Goal: Use online tool/utility: Use online tool/utility

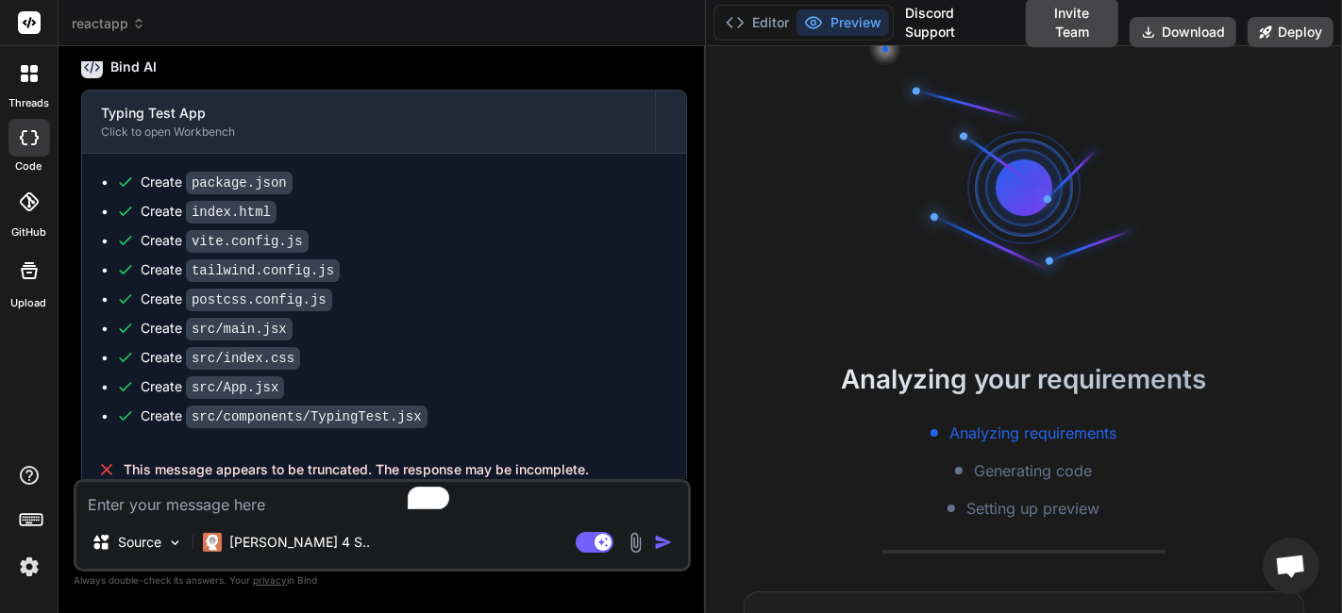
scroll to position [1054, 0]
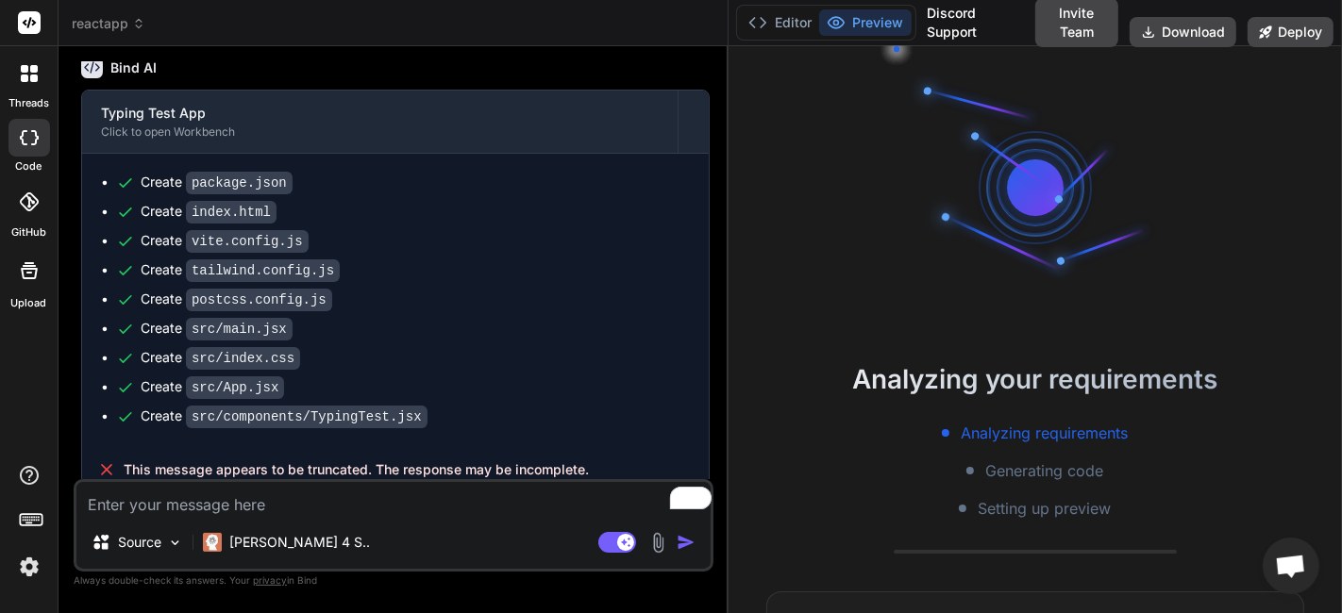
drag, startPoint x: 481, startPoint y: 260, endPoint x: 700, endPoint y: 364, distance: 242.3
click at [700, 364] on div "Bind AI Web Search Created with Pixso. Code Generator You Create a responsive, …" at bounding box center [394, 329] width 670 height 567
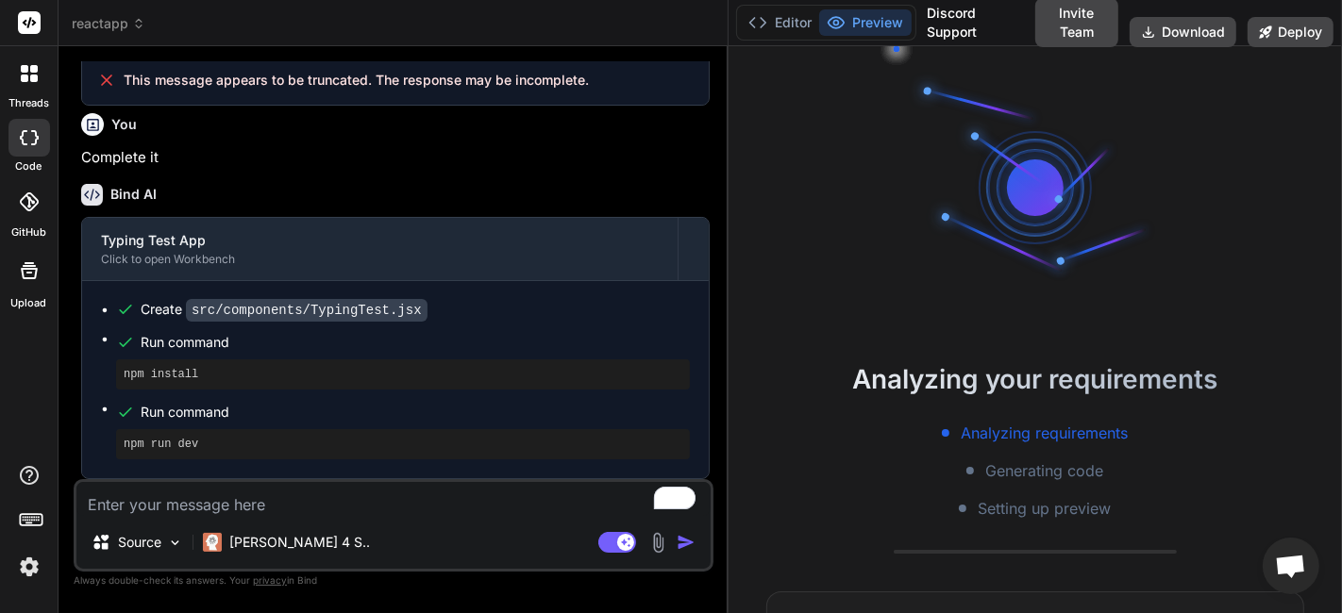
click at [89, 20] on span "reactapp" at bounding box center [109, 23] width 74 height 19
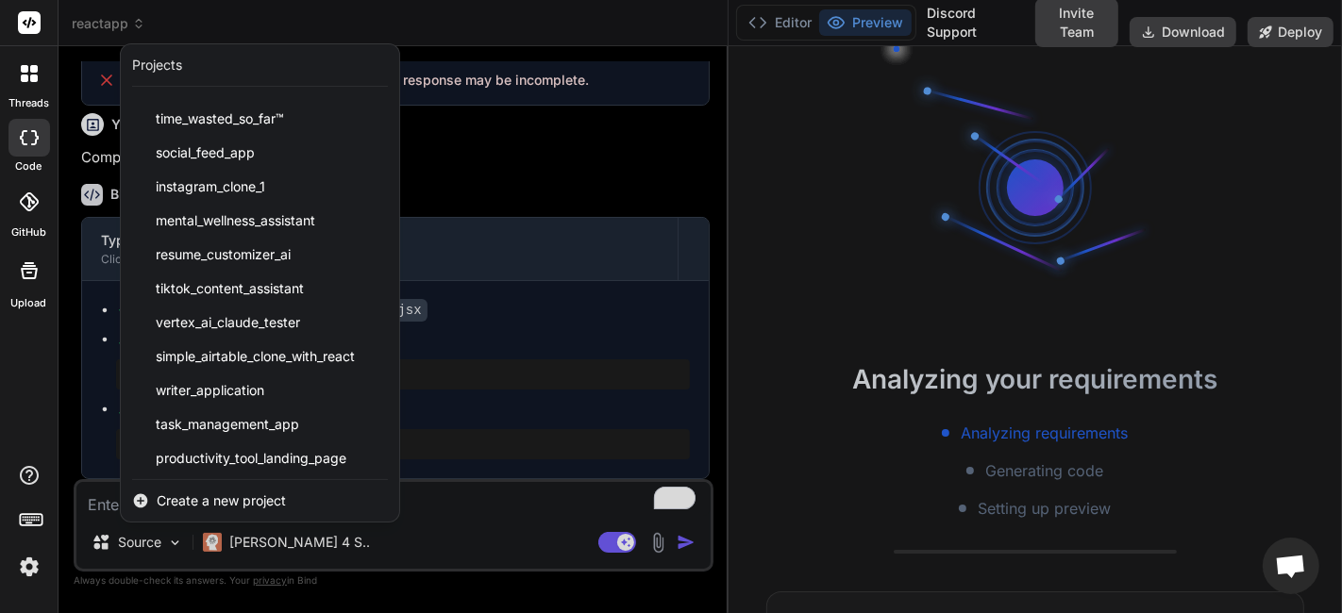
scroll to position [1490, 0]
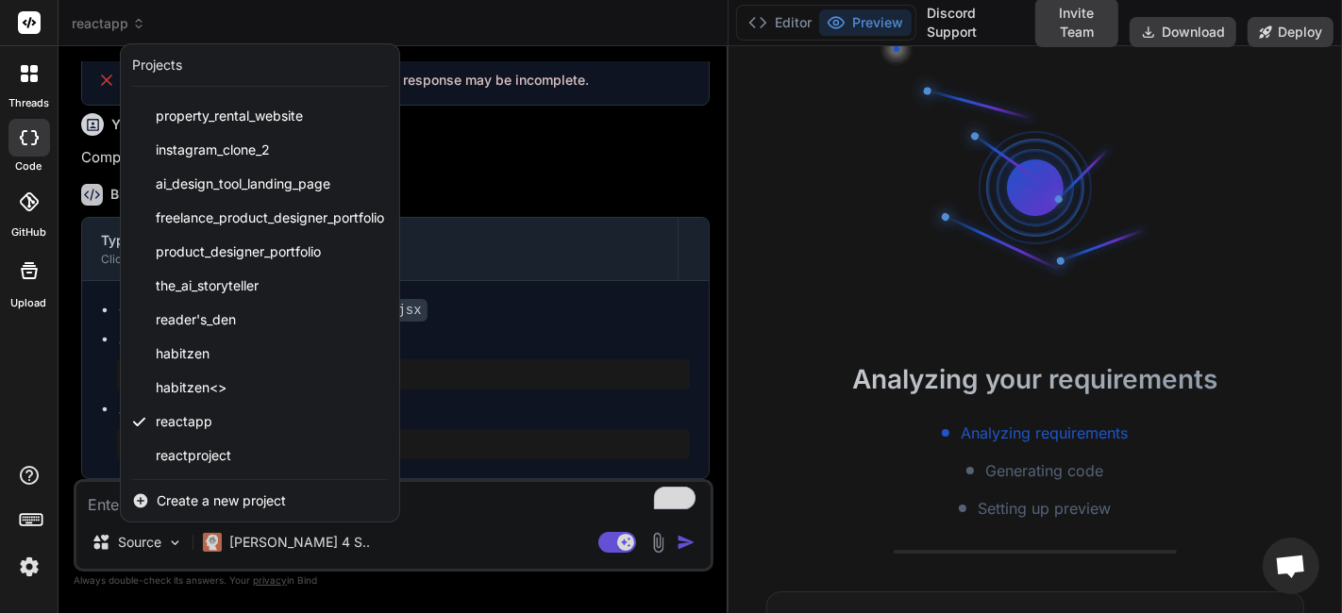
click at [537, 174] on div at bounding box center [671, 306] width 1342 height 613
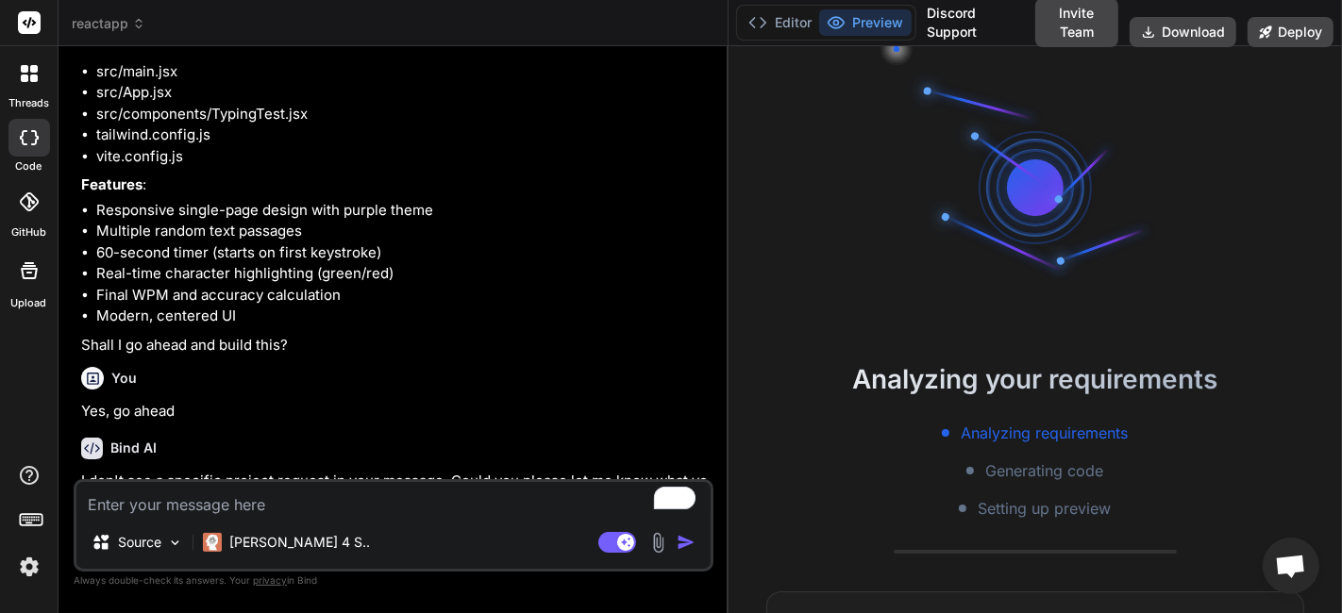
scroll to position [0, 0]
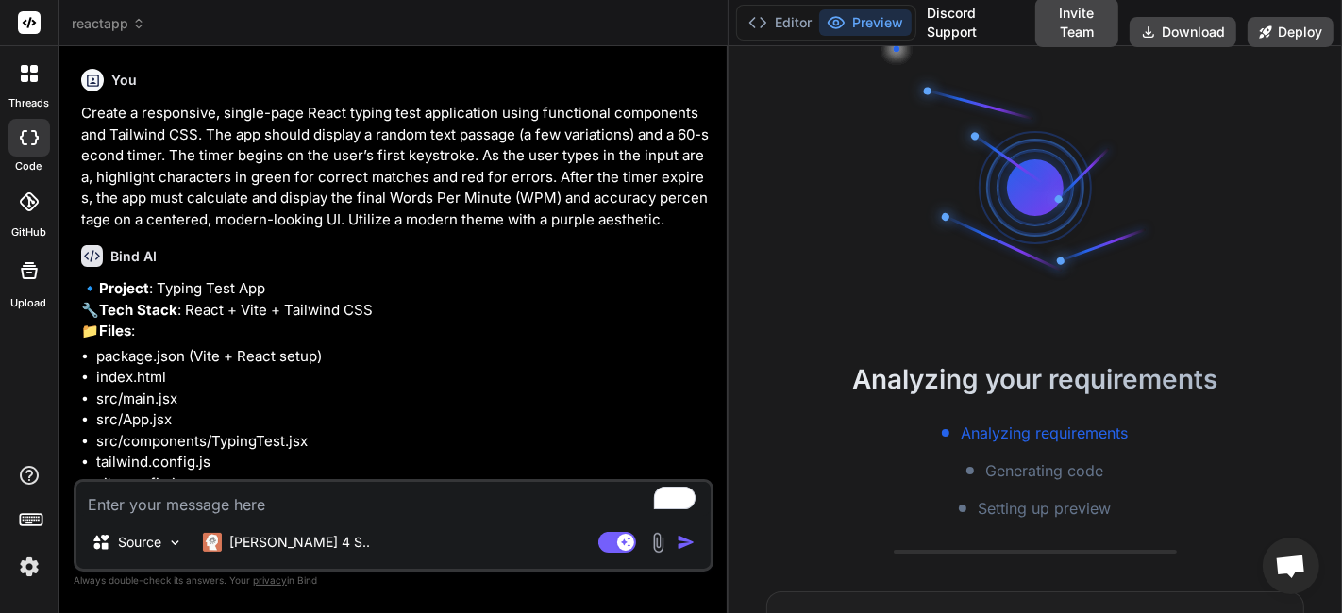
click at [240, 159] on p "Create a responsive, single-page React typing test application using functional…" at bounding box center [395, 166] width 629 height 127
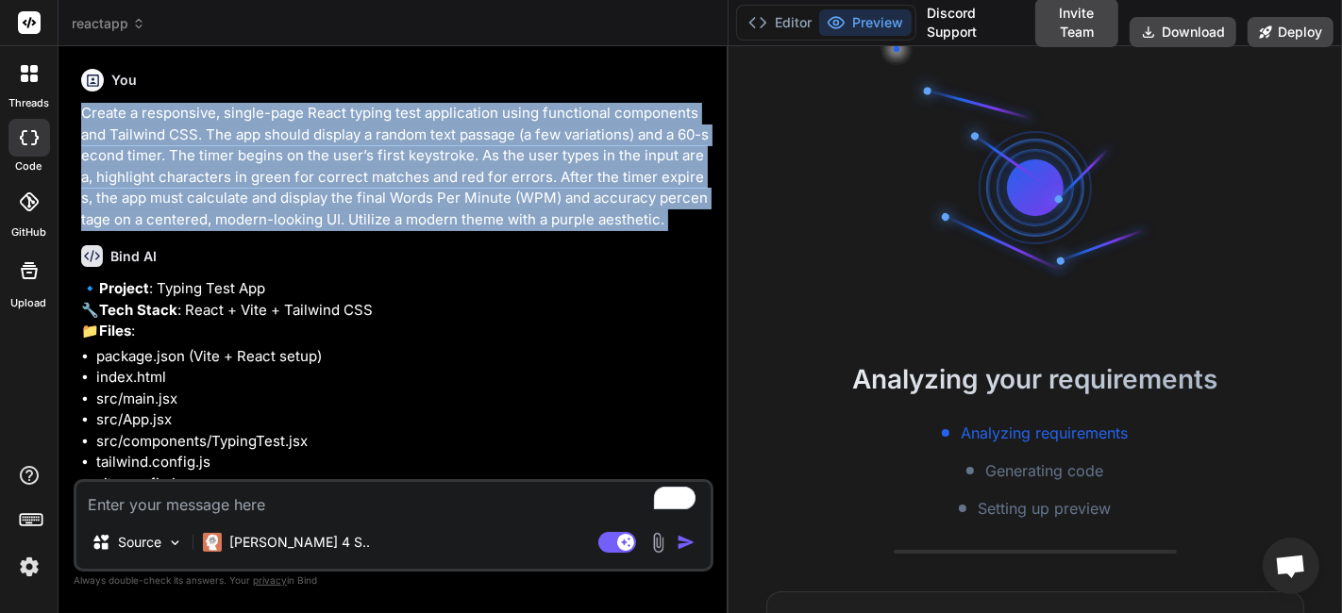
click at [240, 159] on p "Create a responsive, single-page React typing test application using functional…" at bounding box center [395, 166] width 629 height 127
copy div "Create a responsive, single-page React typing test application using functional…"
click at [454, 152] on p "Create a responsive, single-page React typing test application using functional…" at bounding box center [395, 166] width 629 height 127
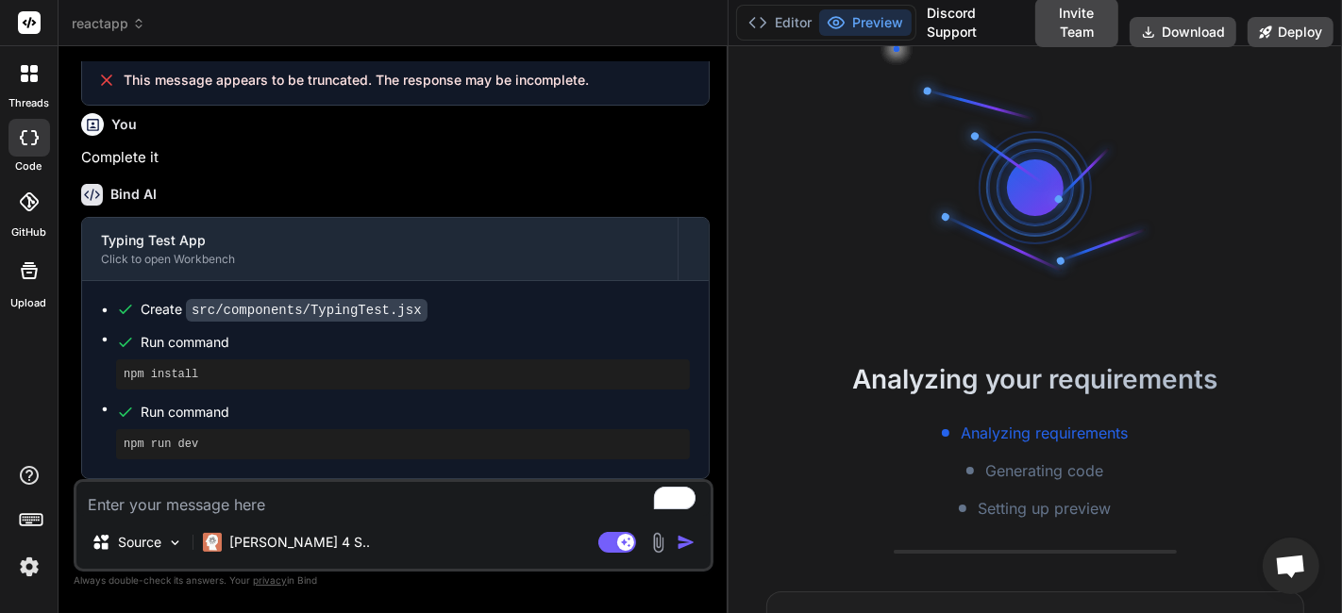
scroll to position [1481, 0]
click at [119, 14] on span "reactapp" at bounding box center [109, 23] width 74 height 19
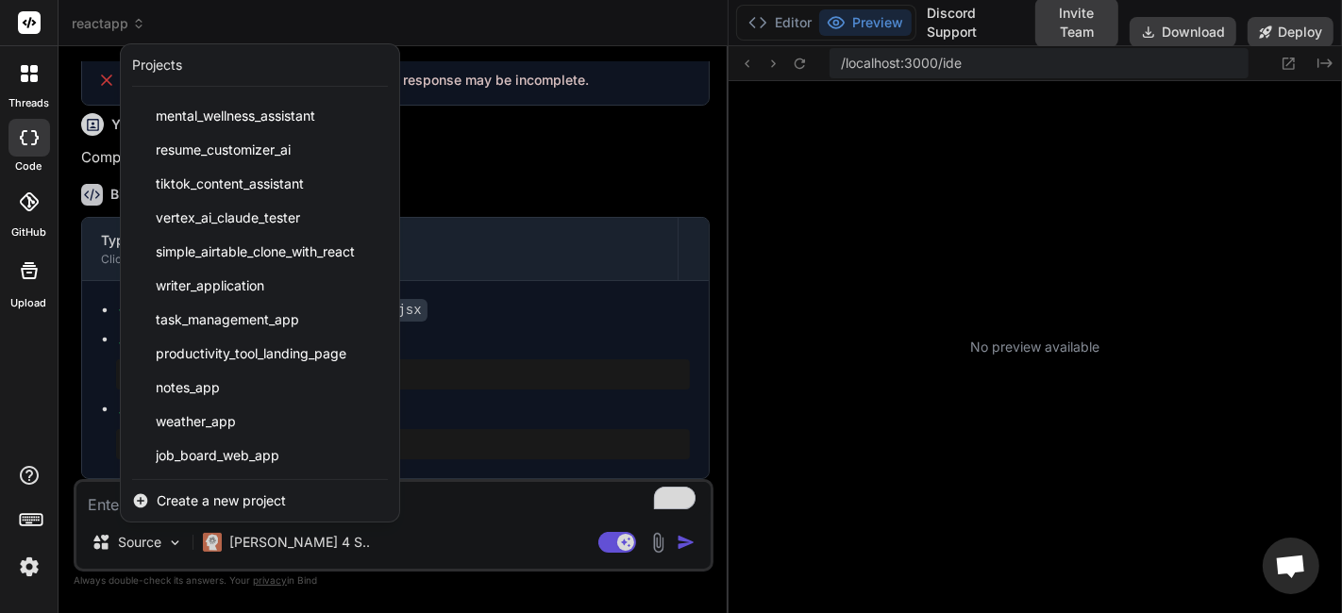
scroll to position [271, 0]
click at [558, 187] on div at bounding box center [671, 306] width 1342 height 613
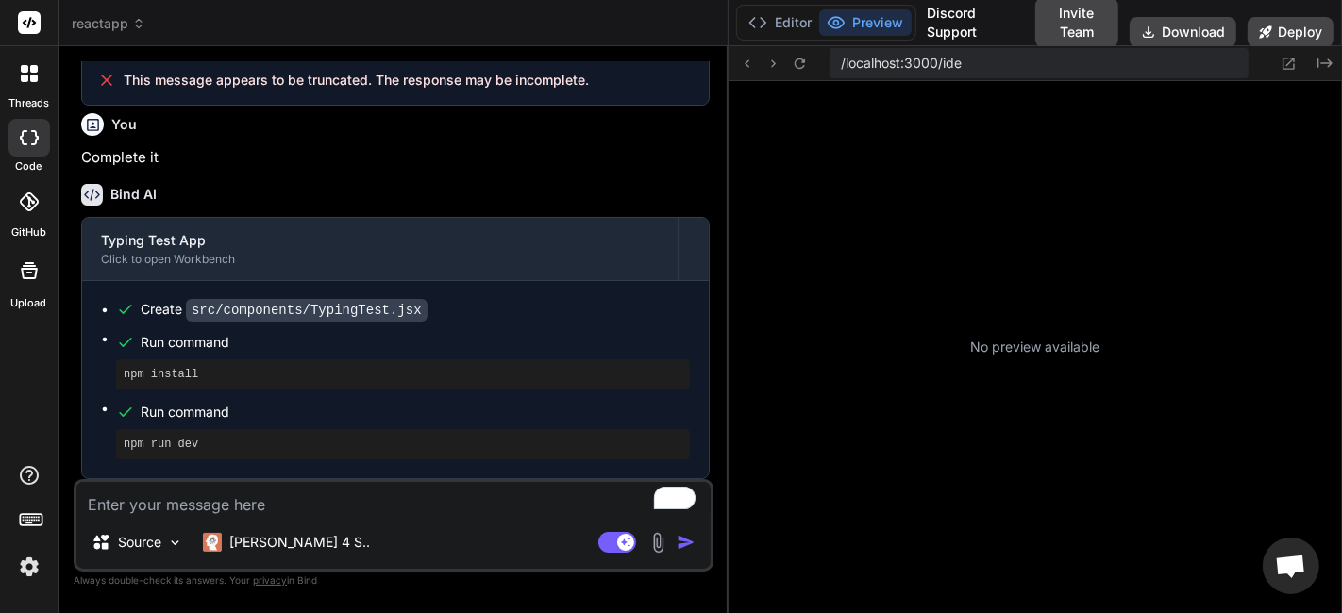
type textarea "x"
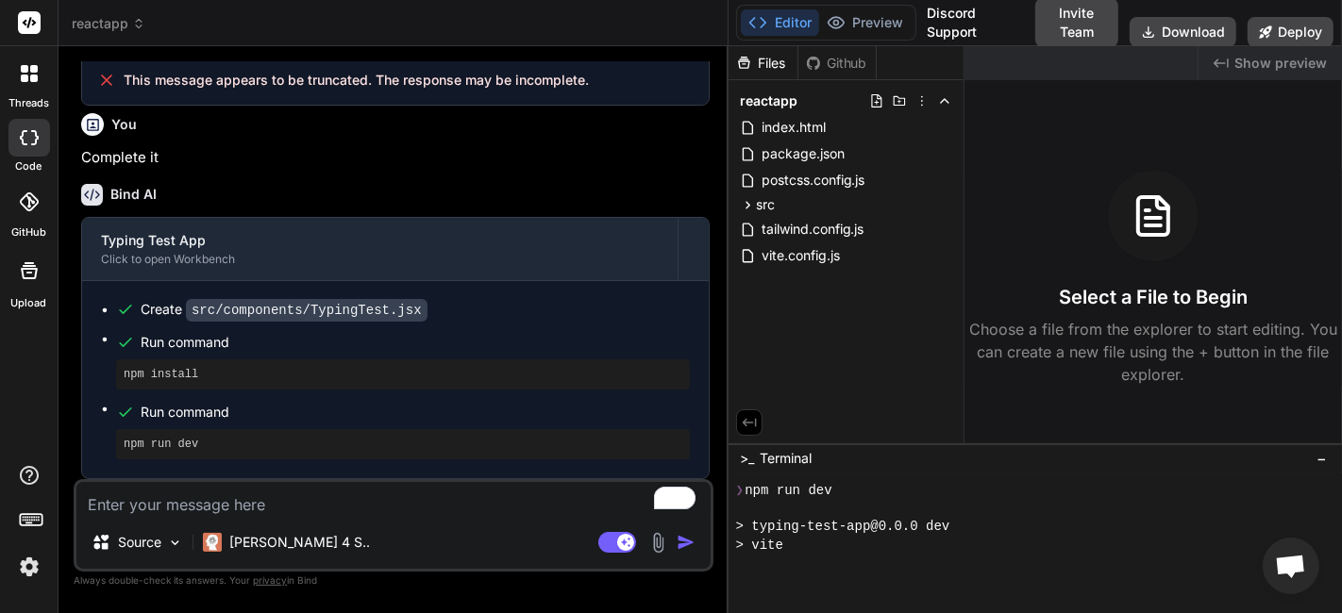
click at [1302, 71] on span "Show preview" at bounding box center [1280, 63] width 92 height 19
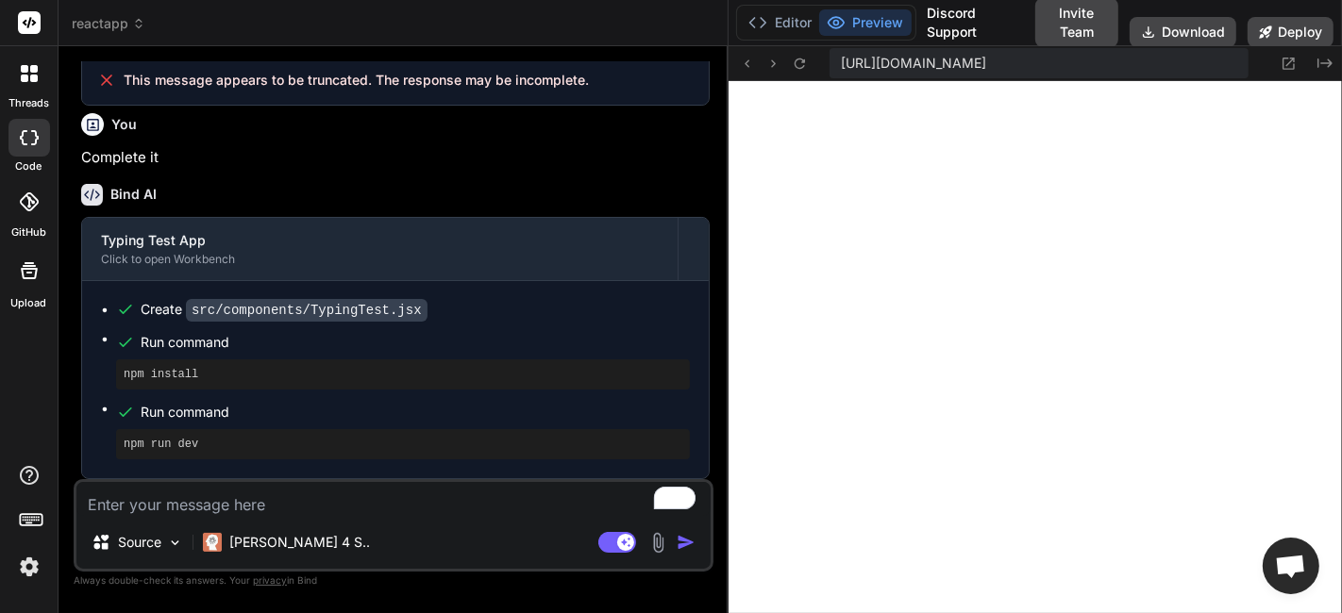
scroll to position [398, 0]
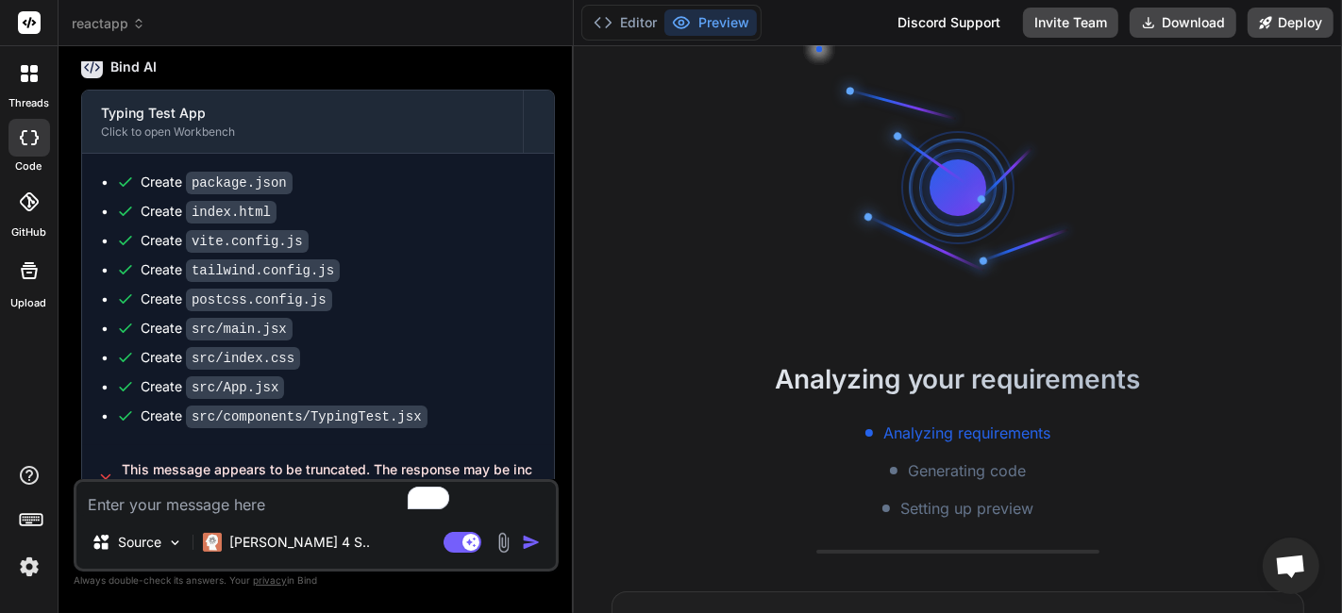
scroll to position [1097, 0]
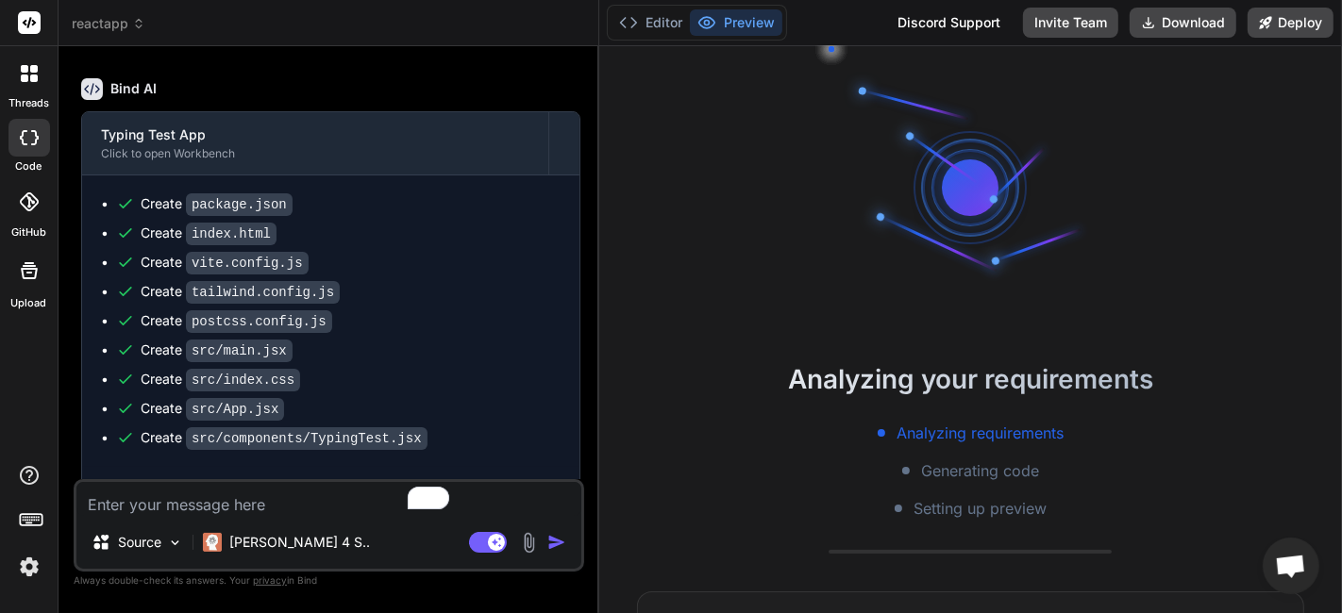
drag, startPoint x: 491, startPoint y: 130, endPoint x: 571, endPoint y: 139, distance: 80.7
click at [571, 139] on div "Bind AI Web Search Created with Pixso. Code Generator You Create a responsive, …" at bounding box center [329, 329] width 541 height 567
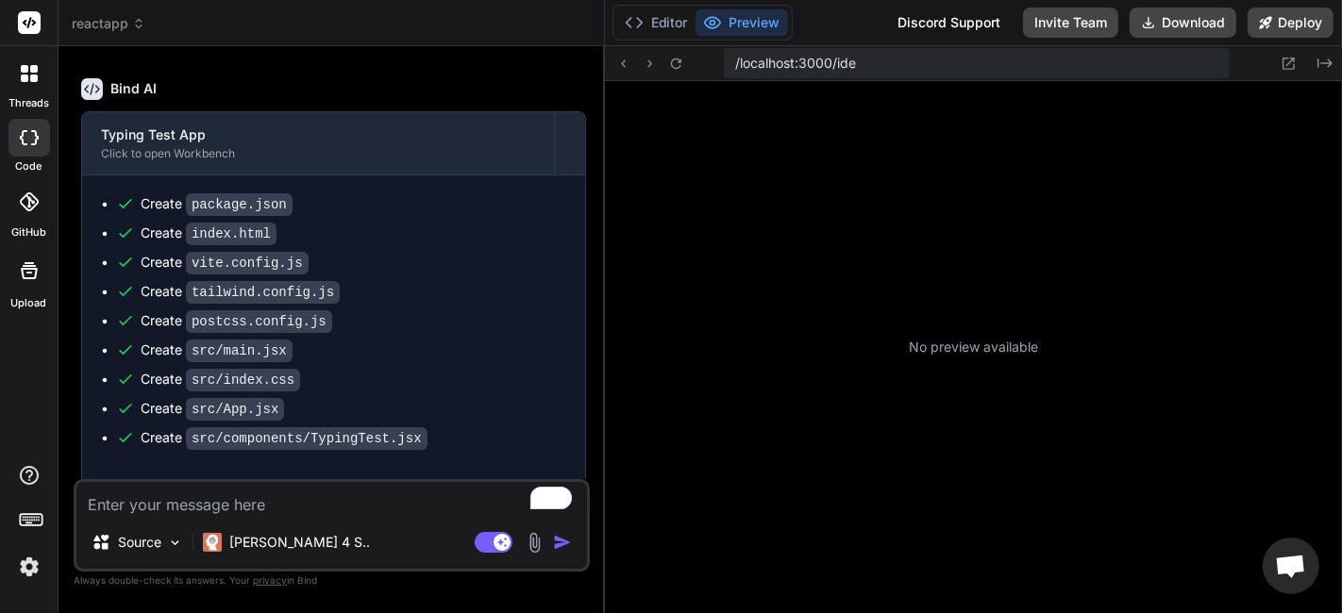
type textarea "x"
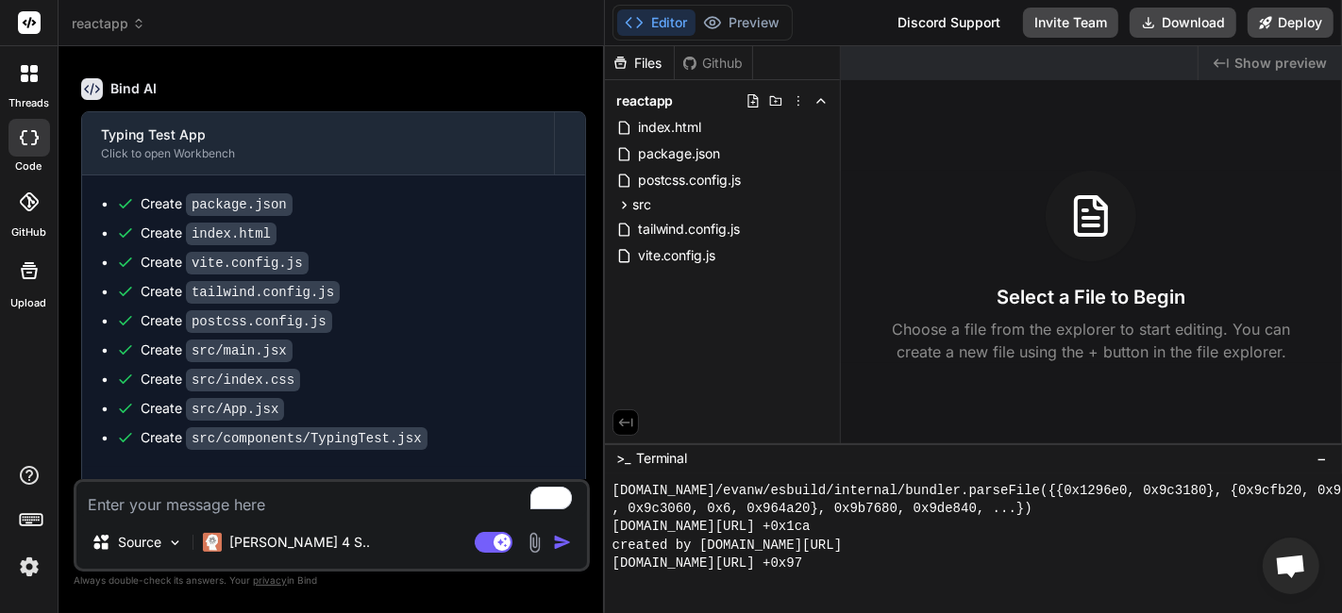
scroll to position [1564, 0]
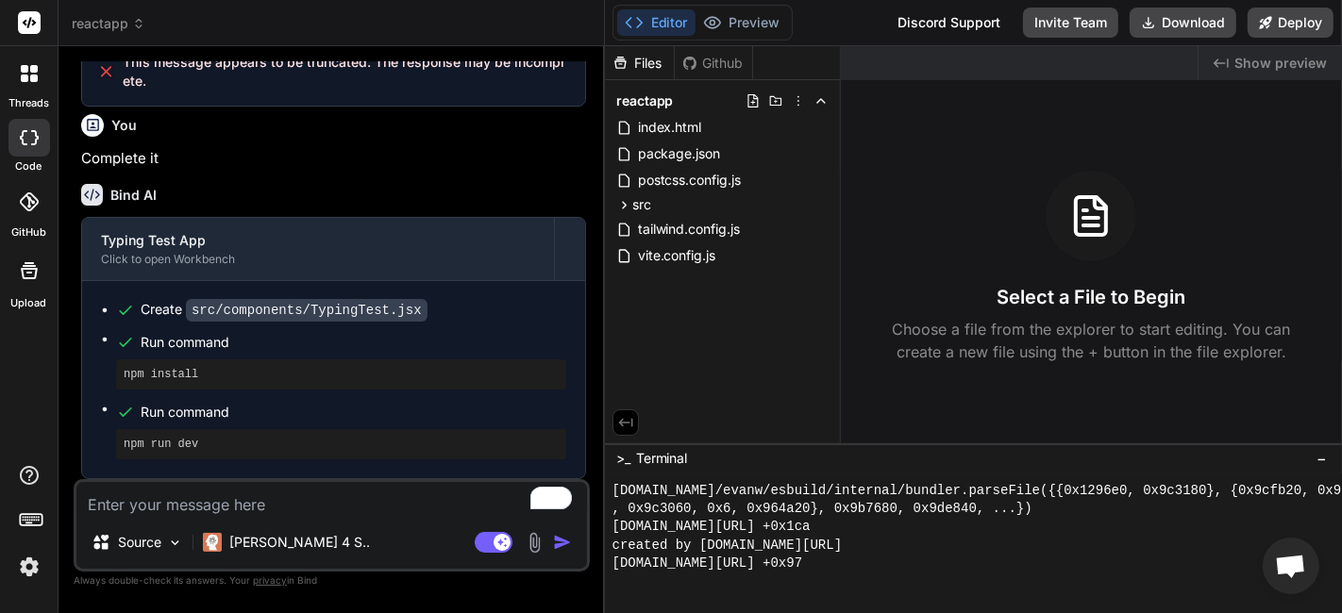
click at [95, 29] on span "reactapp" at bounding box center [109, 23] width 74 height 19
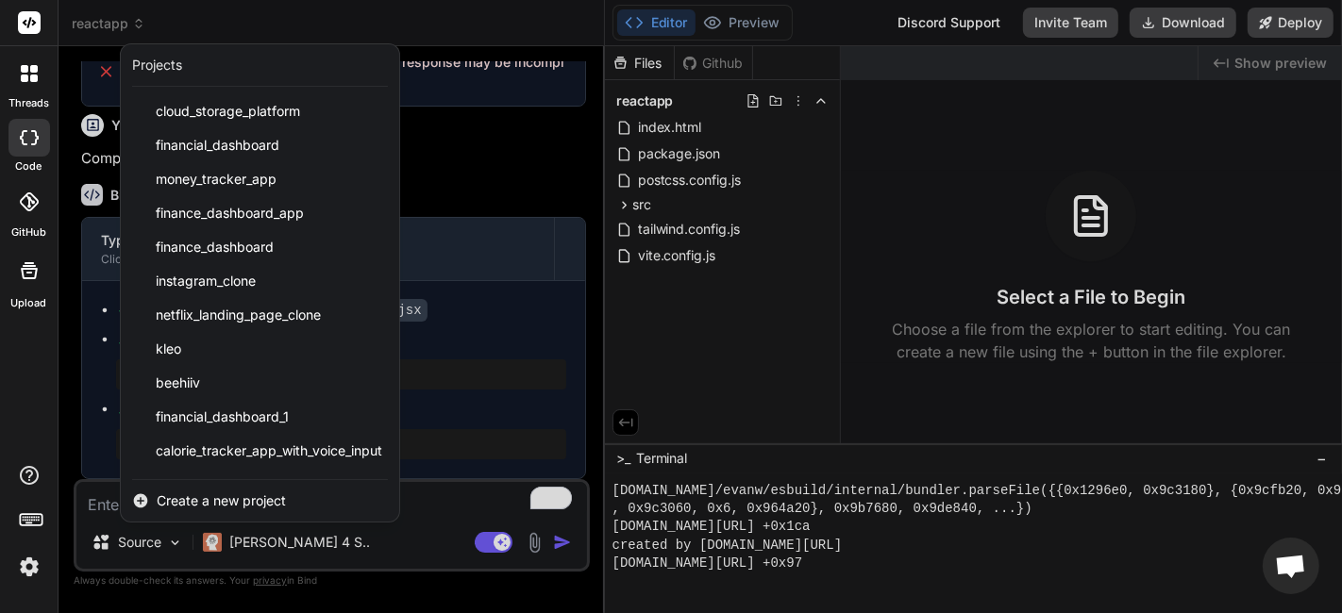
click at [269, 508] on span "Create a new project" at bounding box center [221, 501] width 129 height 19
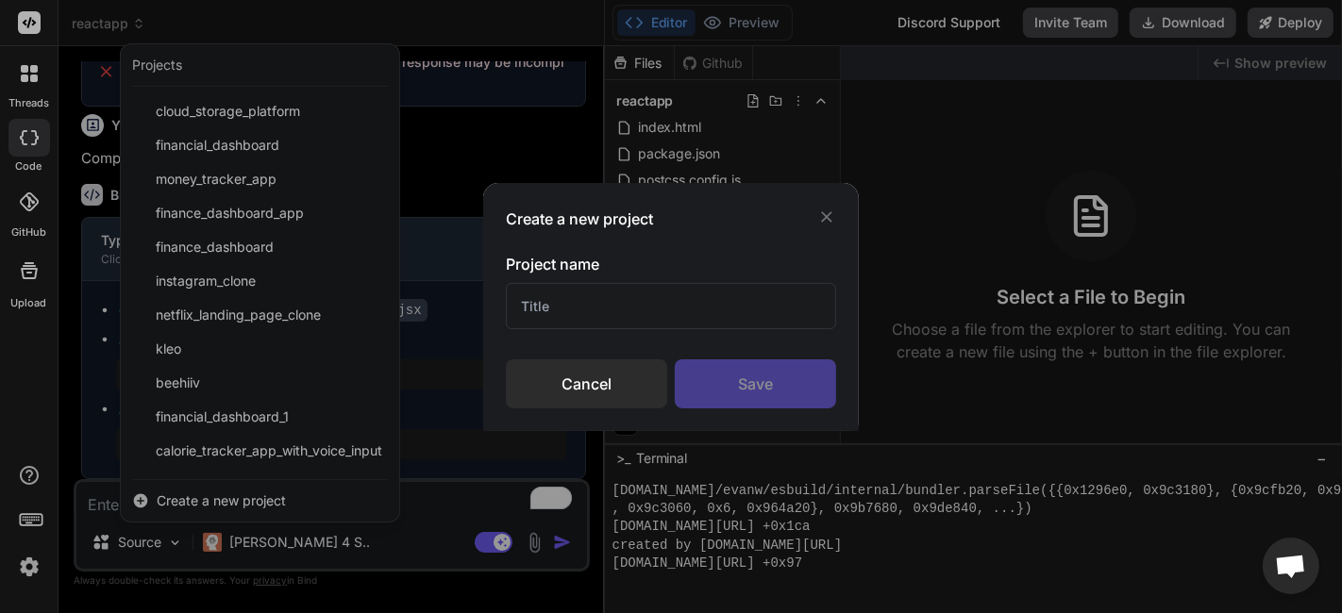
click at [555, 323] on input "text" at bounding box center [671, 306] width 330 height 46
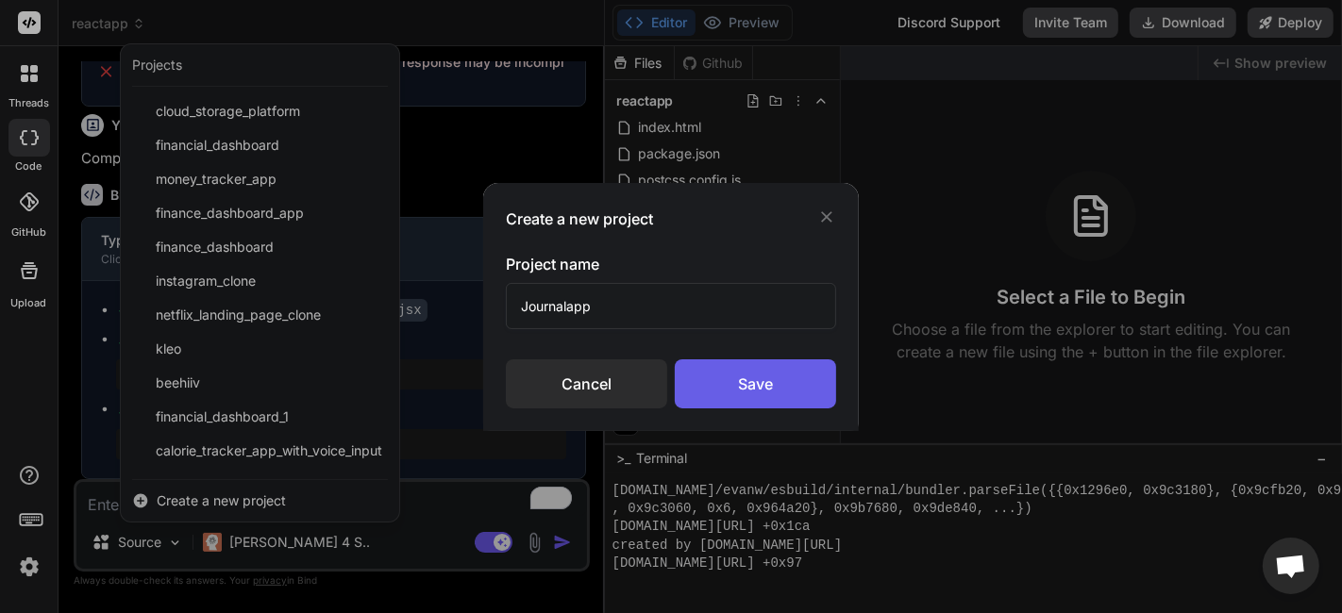
type input "Journalapp"
click at [713, 404] on div "Save" at bounding box center [755, 384] width 161 height 49
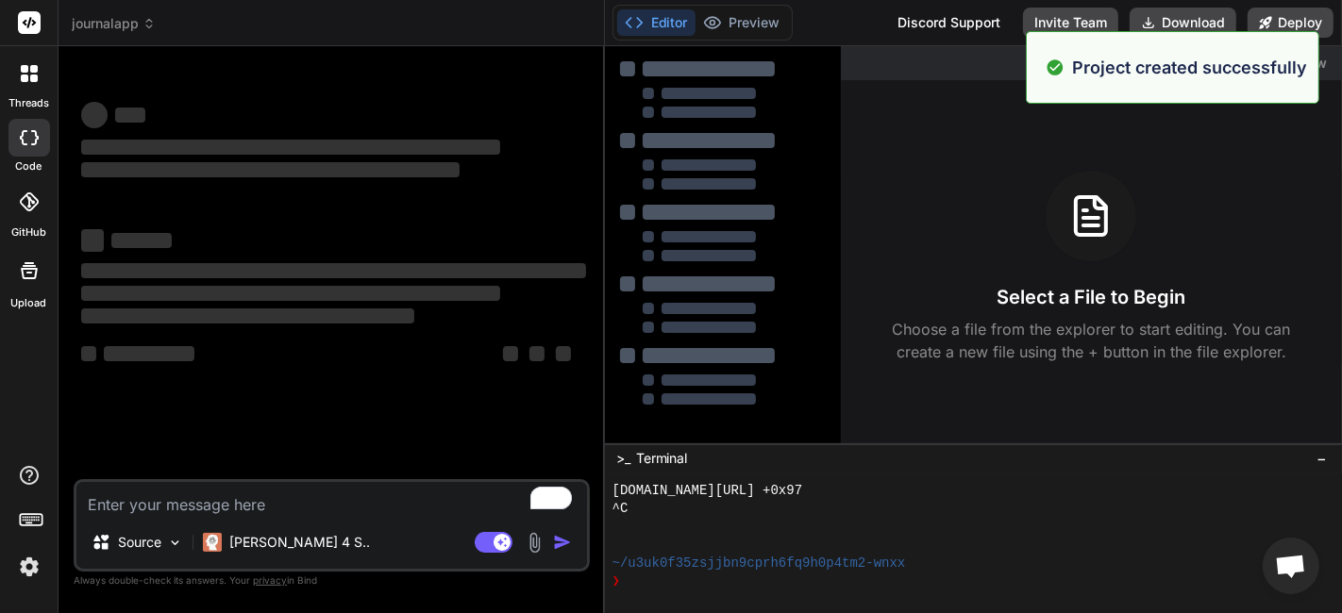
scroll to position [1743, 0]
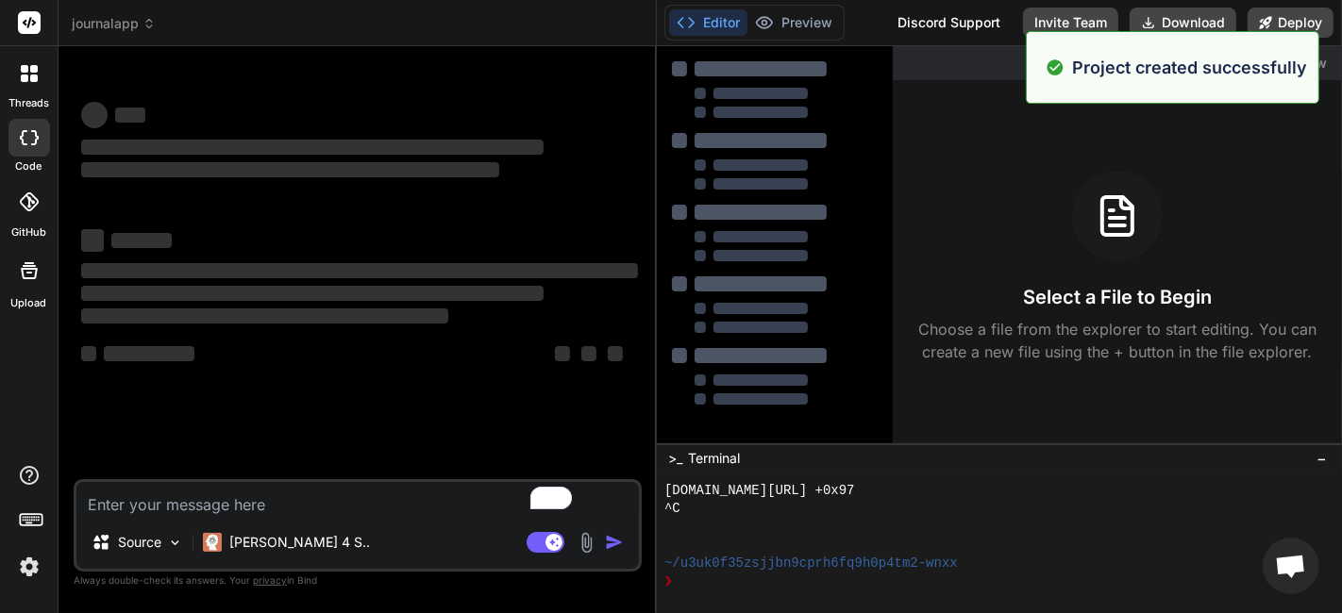
drag, startPoint x: 603, startPoint y: 246, endPoint x: 626, endPoint y: 249, distance: 22.8
click at [626, 249] on div "Bind AI Web Search Created with Pixso. Code Generator ‌ ‌ ‌ ‌ ‌ ‌ ‌ ‌ ‌ ‌ ‌ ‌ ‌…" at bounding box center [358, 329] width 598 height 567
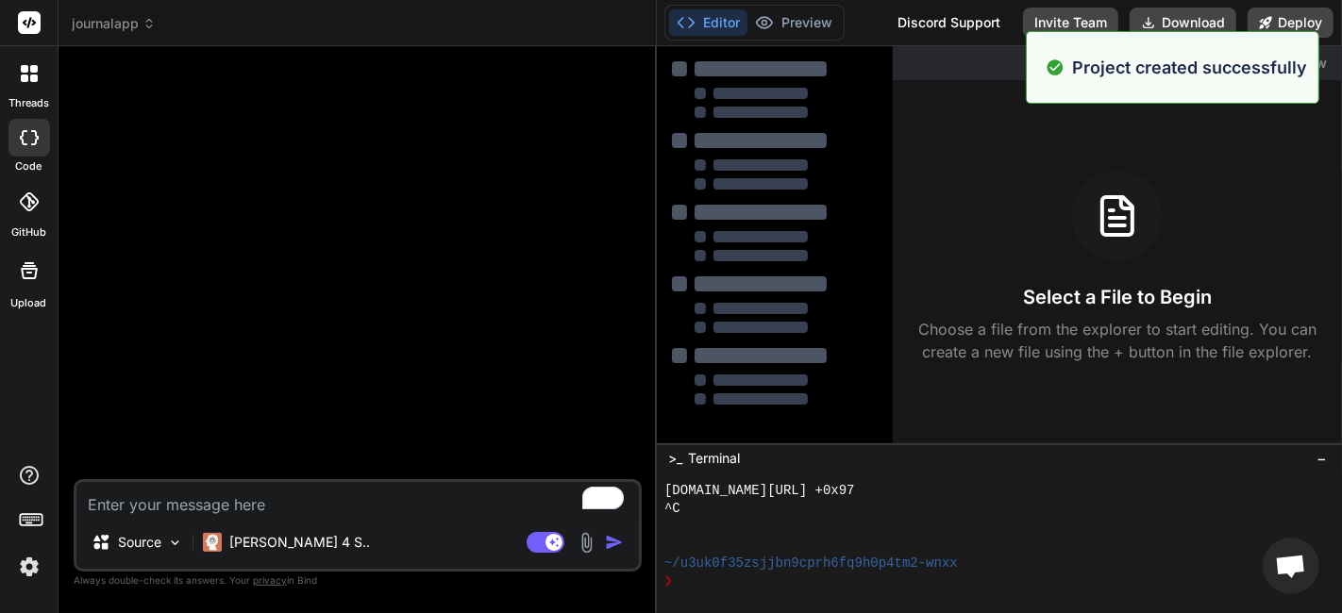
type textarea "x"
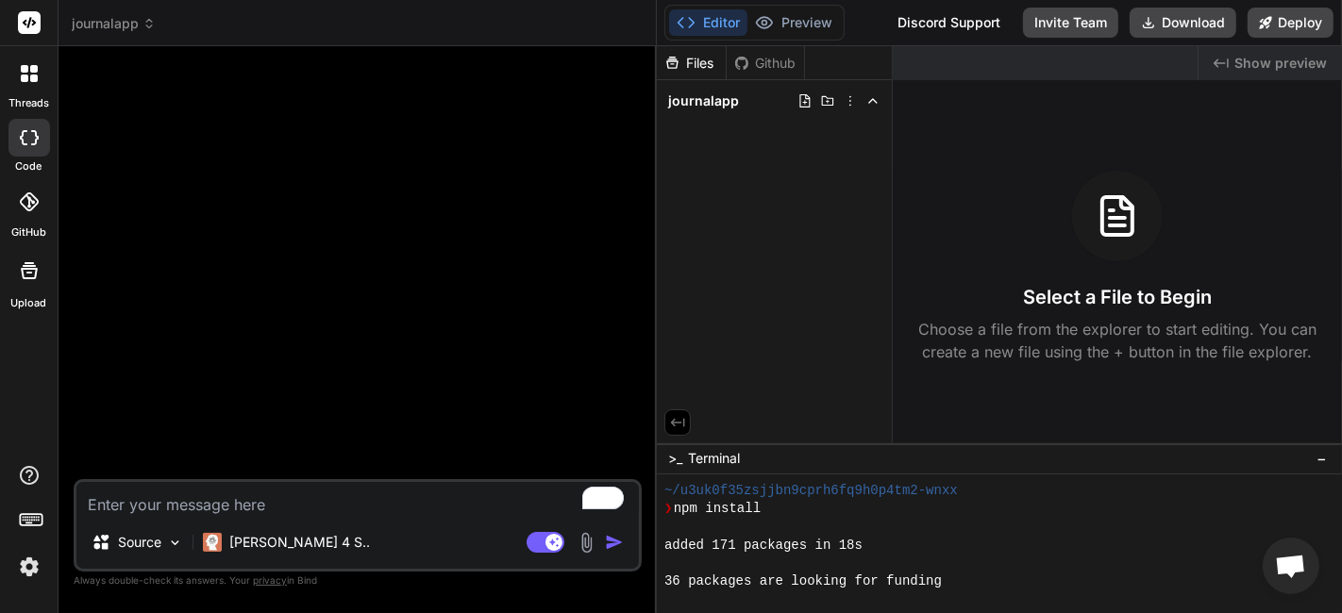
scroll to position [0, 0]
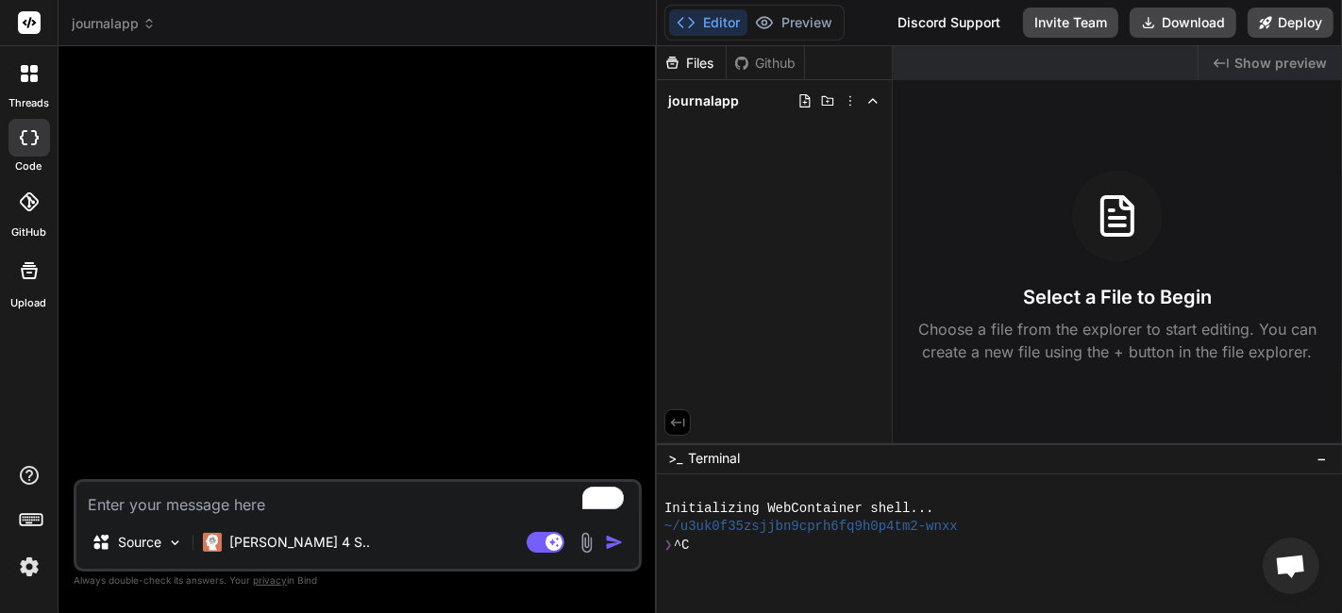
click at [361, 489] on textarea "To enrich screen reader interactions, please activate Accessibility in Grammarl…" at bounding box center [357, 499] width 562 height 34
paste textarea "Build a Personal Journal App using Node.js and Express where users can create, …"
type textarea "Build a Personal Journal App using Node.js and Express where users can create, …"
type textarea "x"
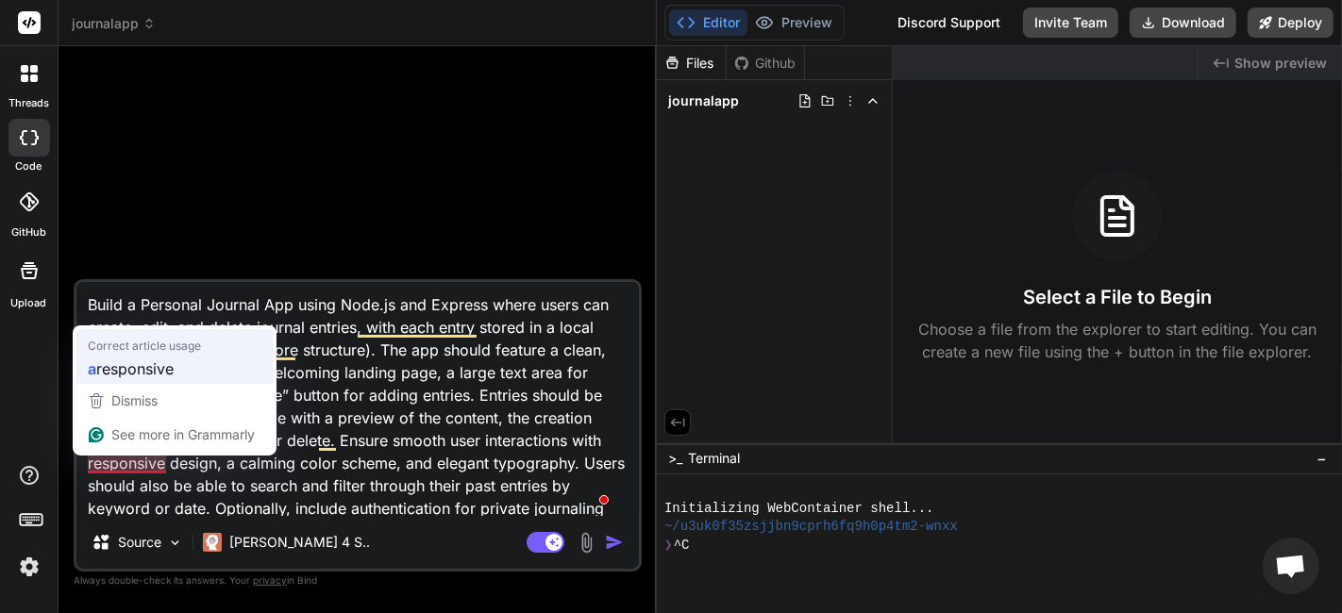
type textarea "Build a Personal Journal App using Node.js and Express where users can create, …"
type textarea "x"
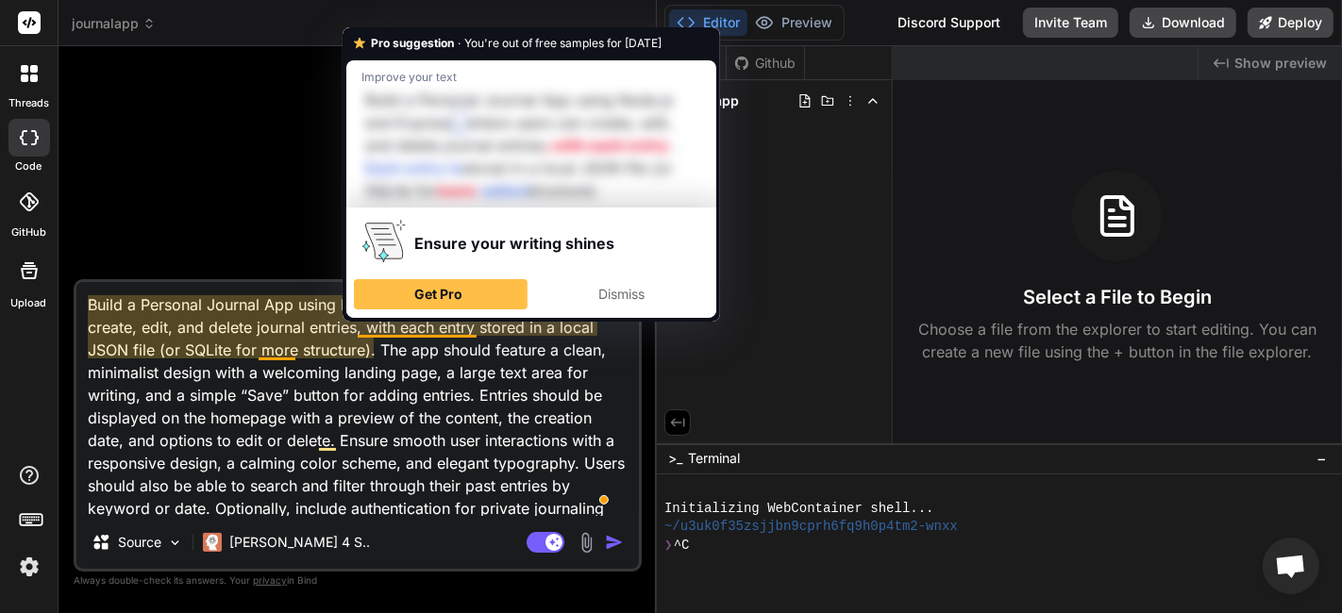
click at [283, 381] on textarea "Build a Personal Journal App using Node.js and Express where users can create, …" at bounding box center [357, 399] width 562 height 234
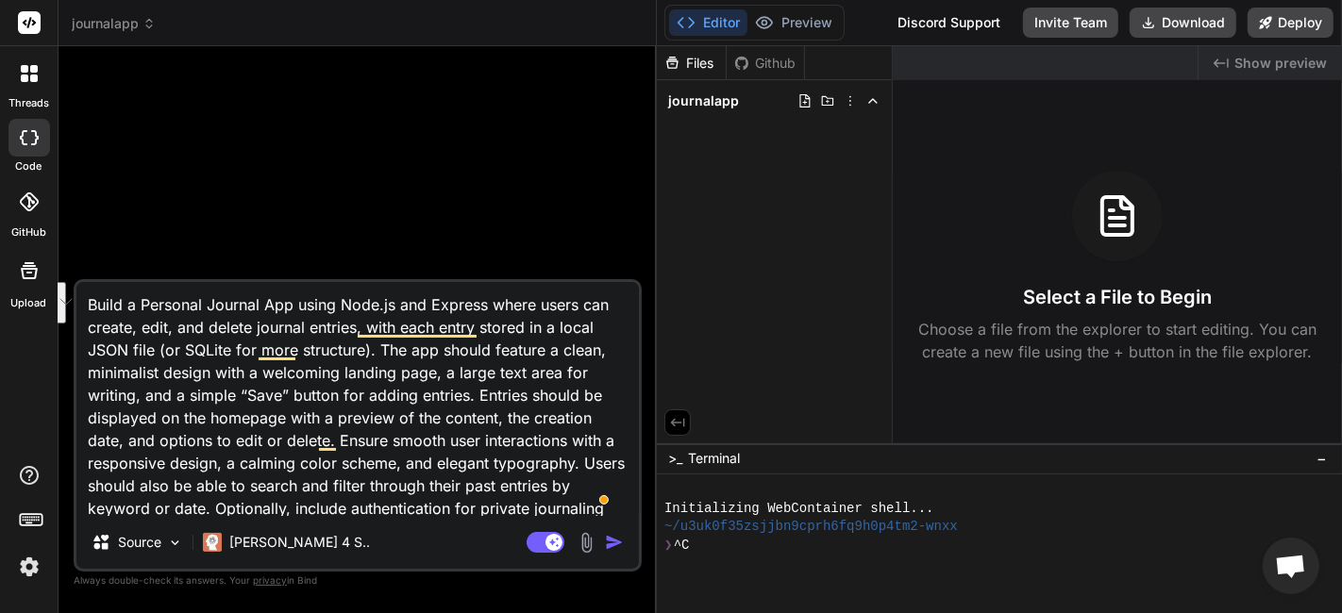
drag, startPoint x: 359, startPoint y: 327, endPoint x: 365, endPoint y: 346, distance: 20.0
click at [365, 346] on textarea "Build a Personal Journal App using Node.js and Express where users can create, …" at bounding box center [357, 399] width 562 height 234
type textarea "Build a Personal Journal App using Node.js and Express where users can create, …"
type textarea "x"
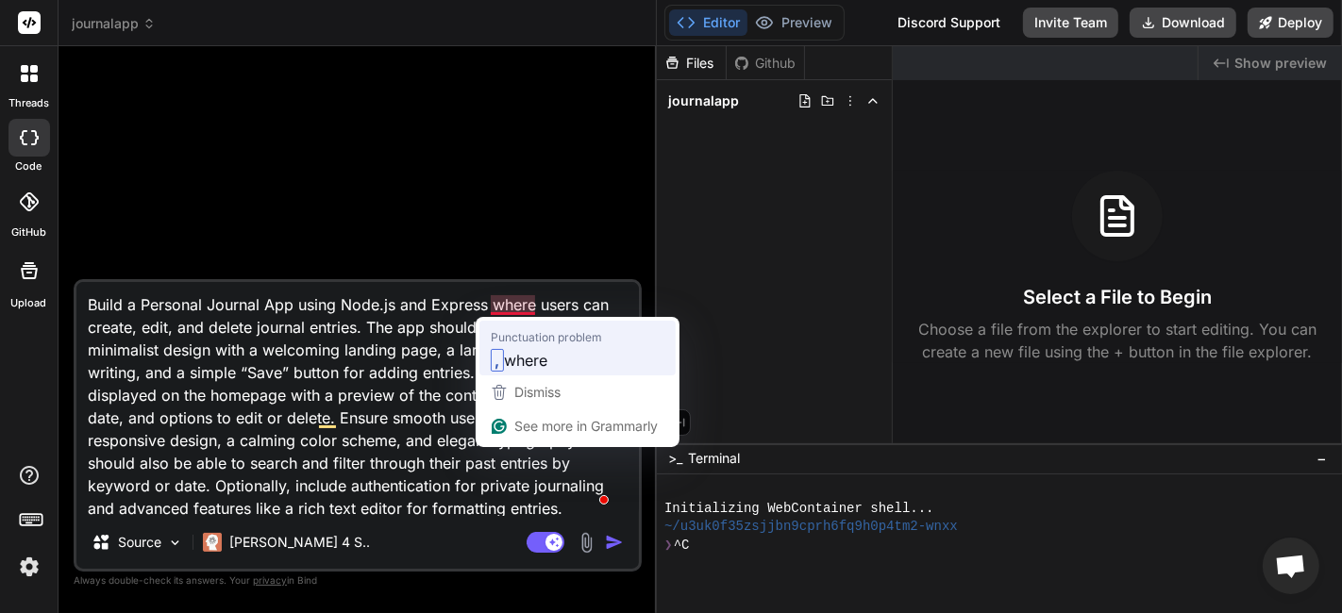
type textarea "Build a Personal Journal App using Node.js and Express, where users can create,…"
type textarea "x"
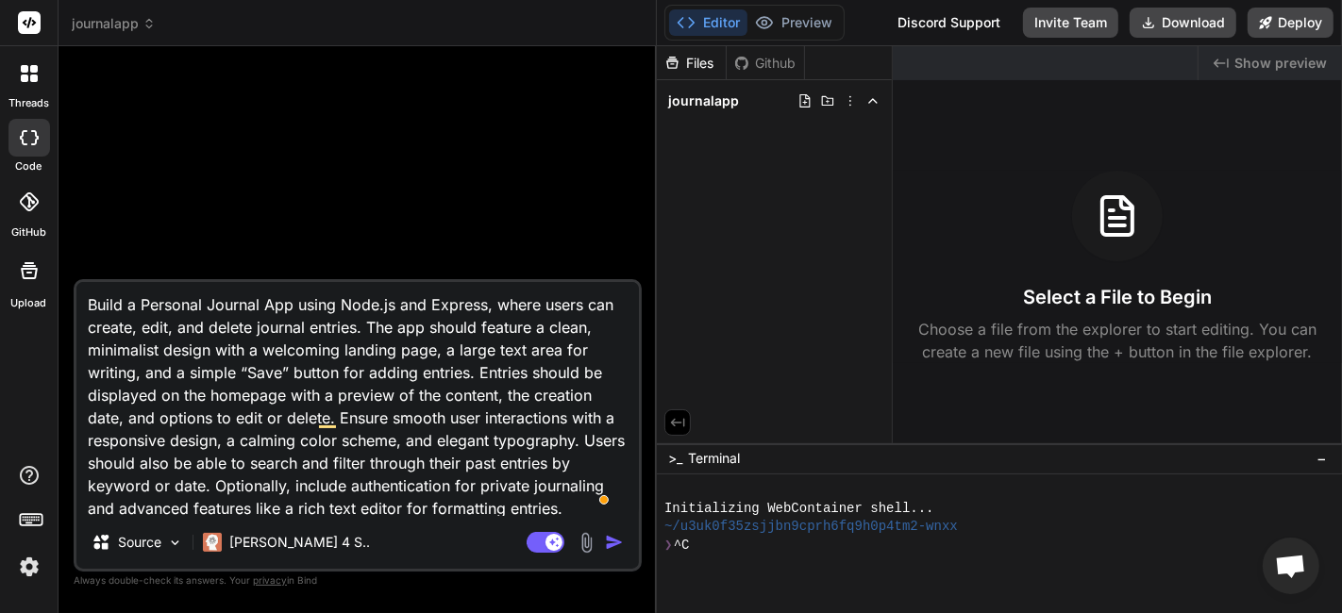
click at [478, 383] on textarea "Build a Personal Journal App using Node.js and Express, where users can create,…" at bounding box center [357, 399] width 562 height 234
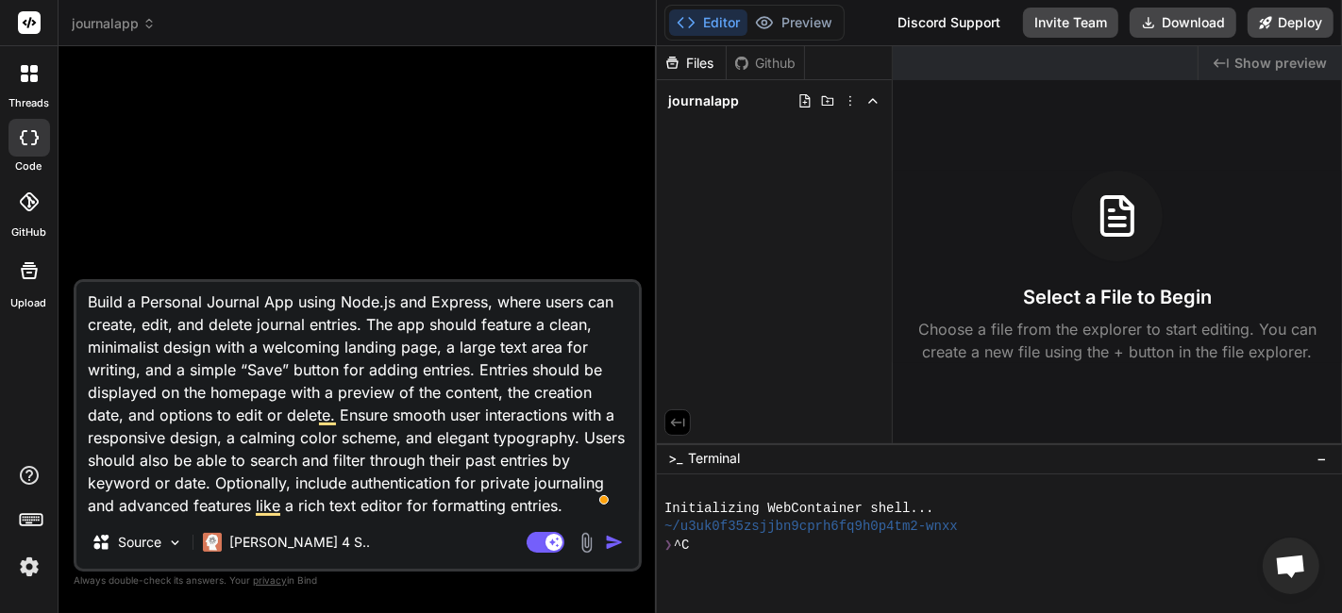
drag, startPoint x: 209, startPoint y: 484, endPoint x: 562, endPoint y: 514, distance: 355.2
click at [562, 514] on textarea "Build a Personal Journal App using Node.js and Express, where users can create,…" at bounding box center [357, 399] width 562 height 234
type textarea "Build a Personal Journal App using Node.js and Express, where users can create,…"
type textarea "x"
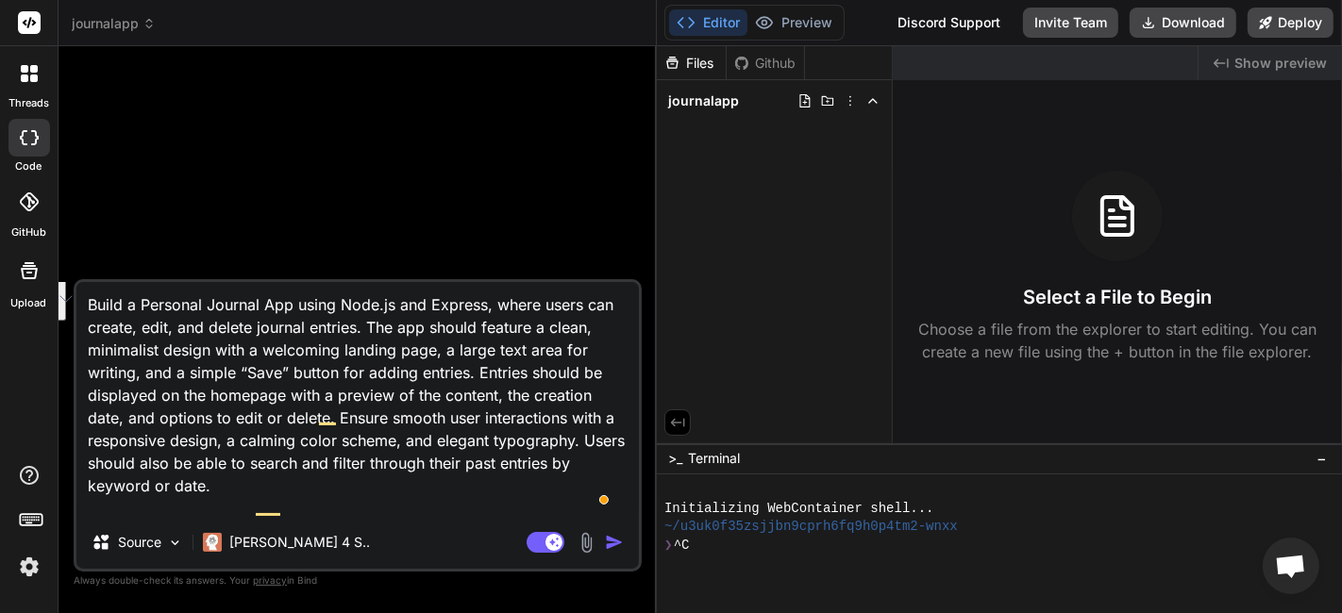
scroll to position [0, 0]
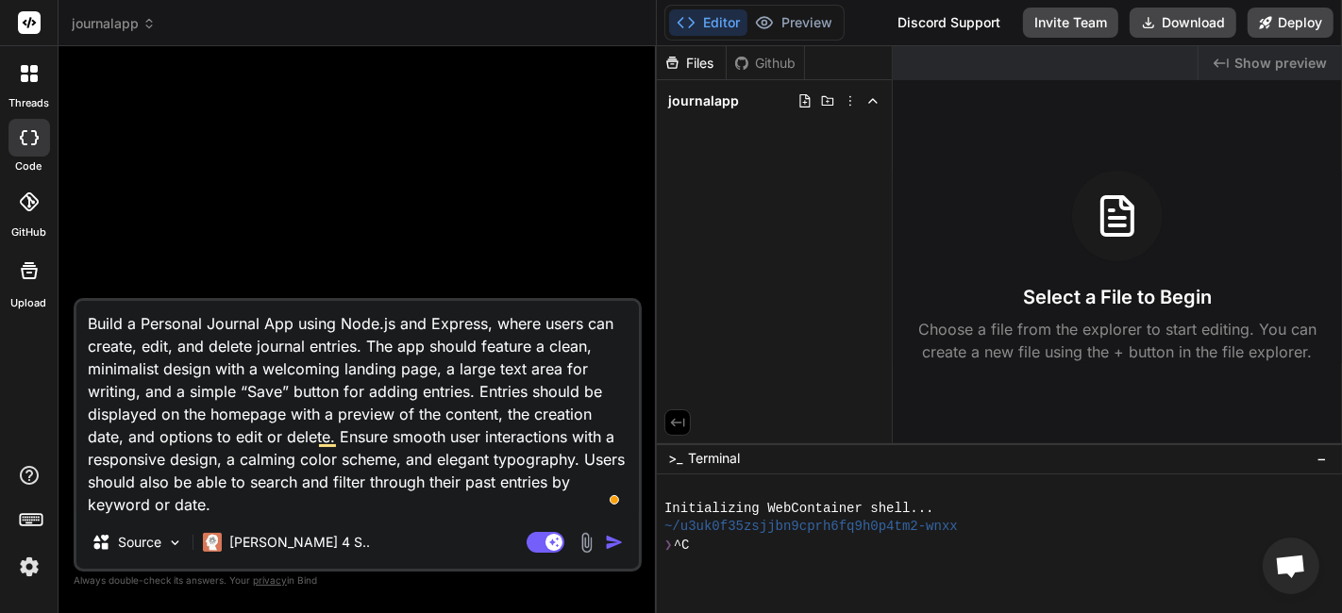
type textarea "Build a Personal Journal App using Node.js and Express, where users can create,…"
click at [372, 231] on div at bounding box center [359, 179] width 564 height 237
drag, startPoint x: 83, startPoint y: 314, endPoint x: 221, endPoint y: 506, distance: 236.0
click at [221, 506] on textarea "Build a Personal Journal App using Node.js and Express, where users can create,…" at bounding box center [357, 408] width 562 height 215
click at [271, 392] on textarea "Build a Personal Journal App using Node.js and Express, where users can create,…" at bounding box center [357, 408] width 562 height 215
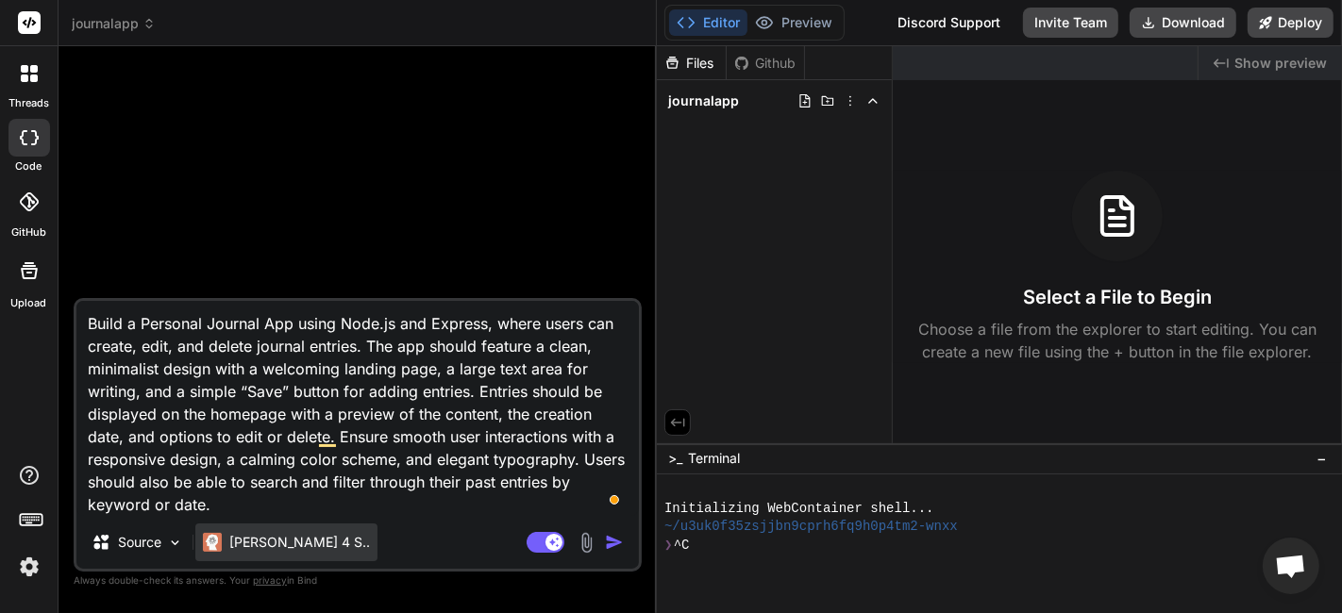
click at [271, 533] on p "[PERSON_NAME] 4 S.." at bounding box center [299, 542] width 141 height 19
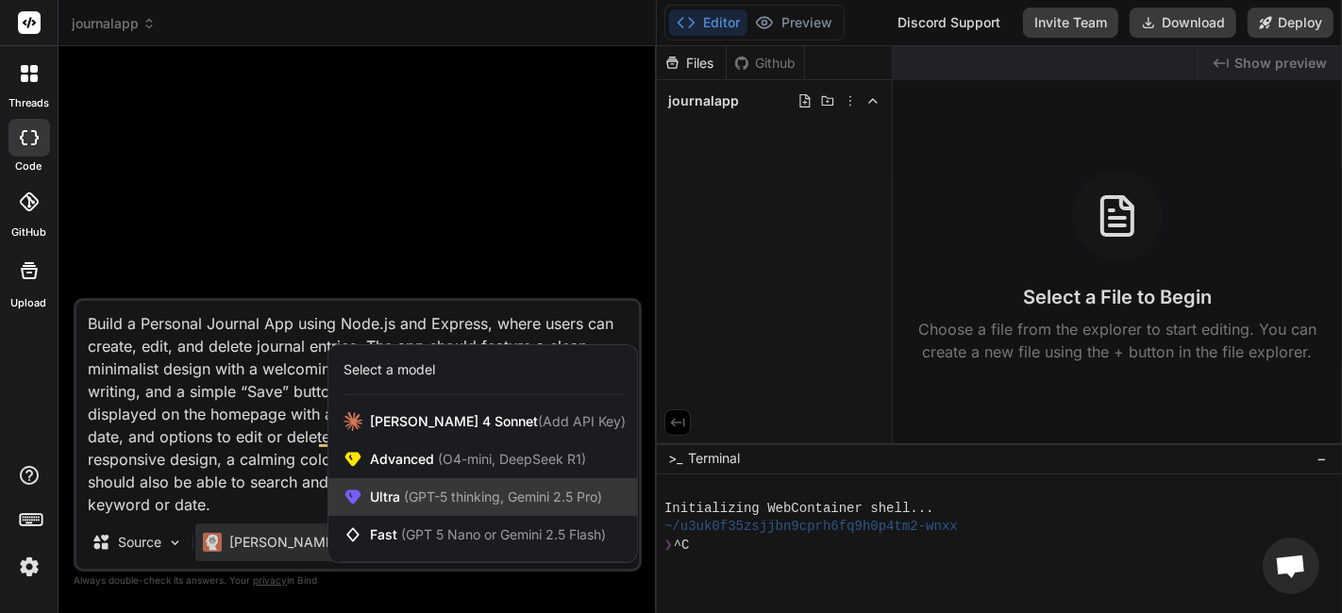
click at [407, 481] on div "Ultra (GPT-5 thinking, Gemini 2.5 Pro)" at bounding box center [482, 497] width 309 height 38
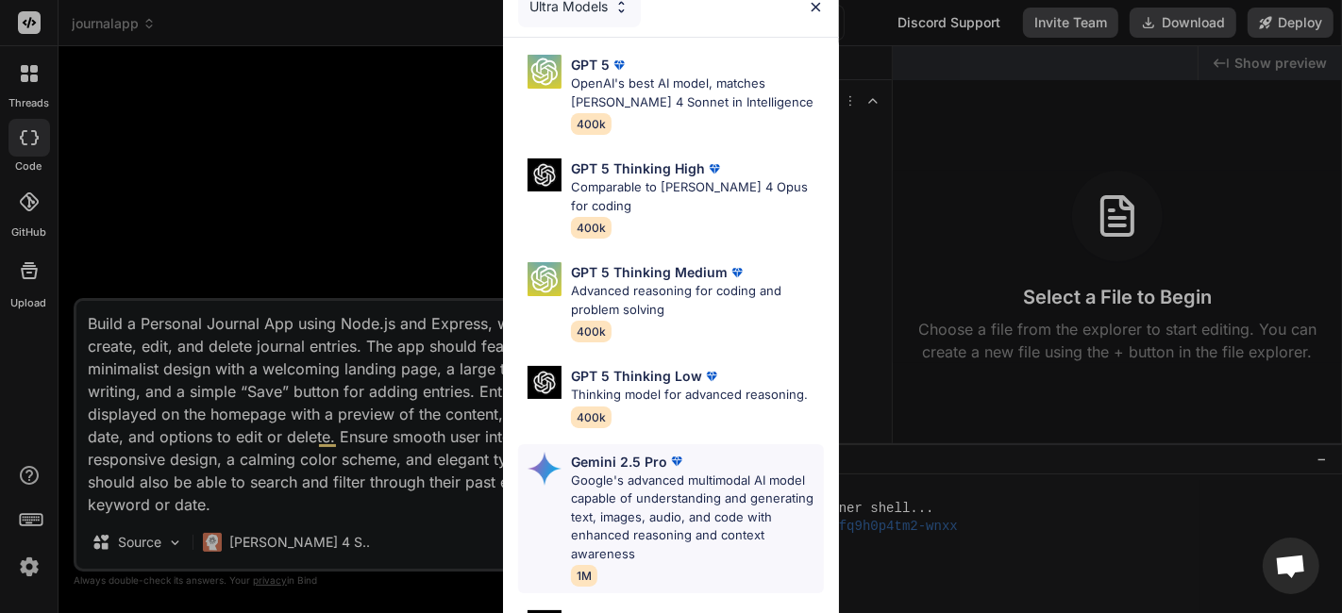
scroll to position [245, 0]
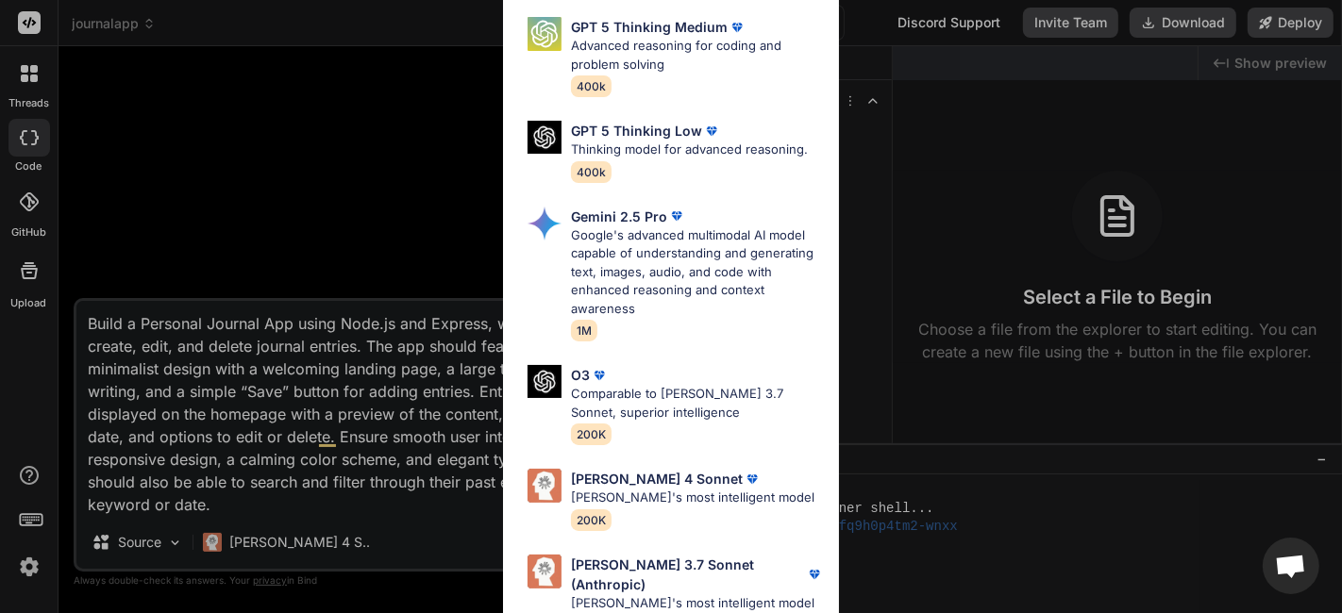
click at [320, 437] on div "Ultra Models GPT 5 OpenAI's best AI model, matches Claude 4 Sonnet in Intellige…" at bounding box center [671, 306] width 1342 height 613
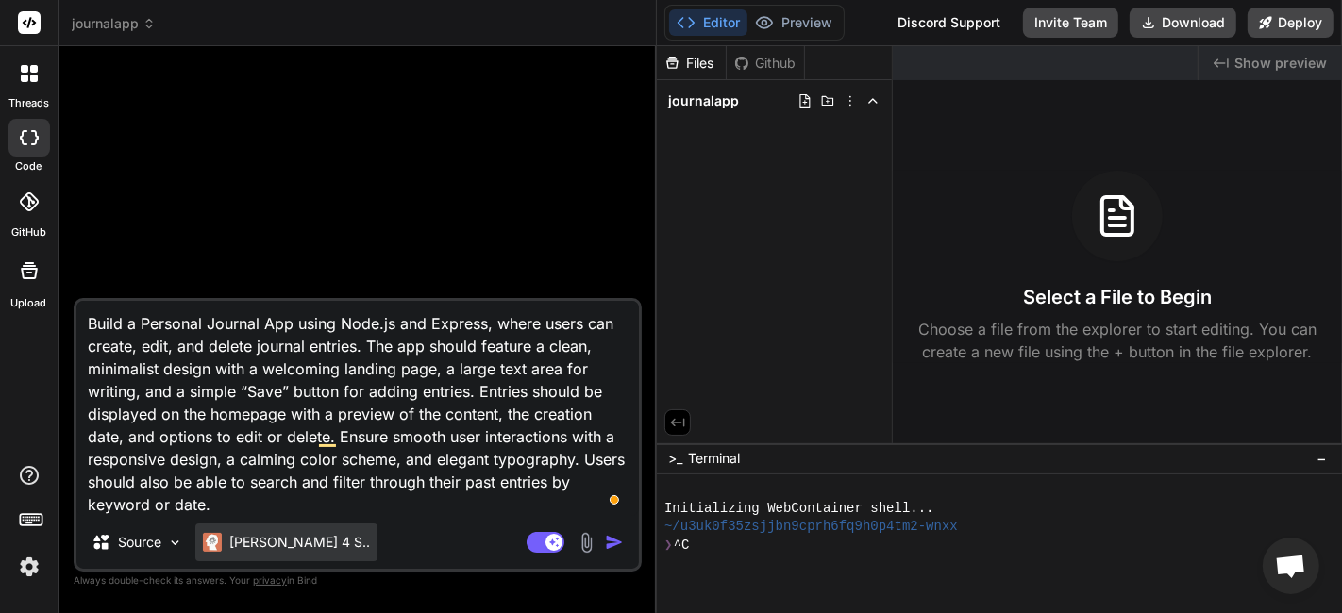
click at [261, 554] on div "[PERSON_NAME] 4 S.." at bounding box center [286, 543] width 182 height 38
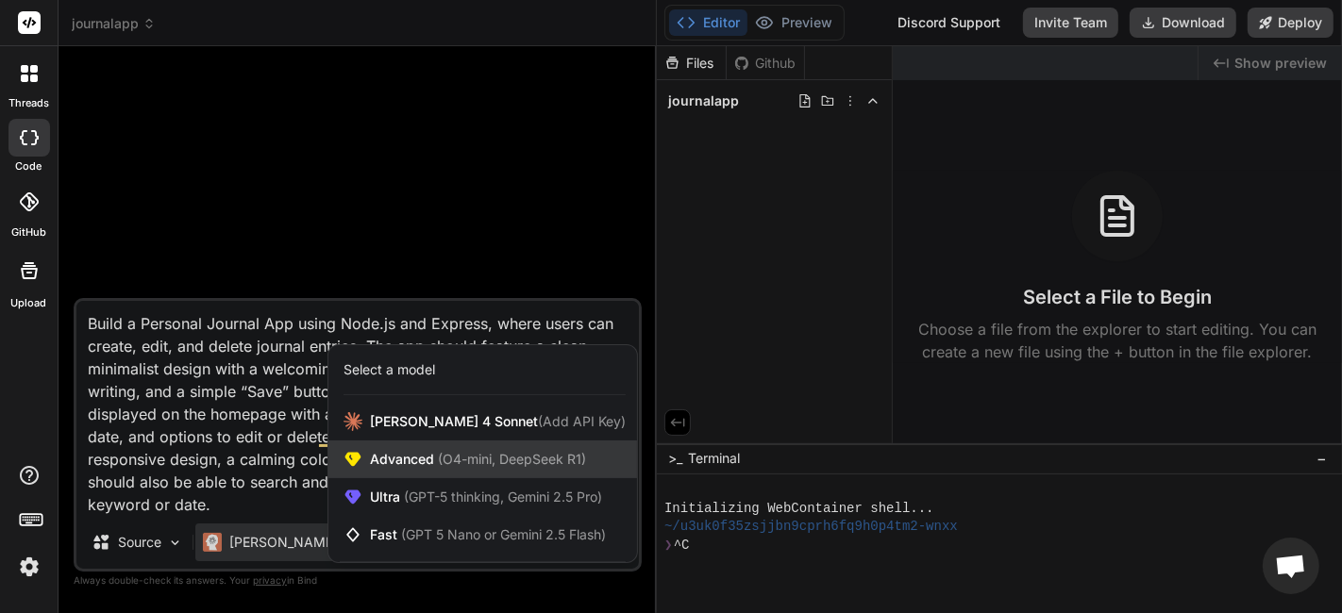
click at [458, 444] on div "Advanced (O4-mini, DeepSeek R1)" at bounding box center [482, 460] width 309 height 38
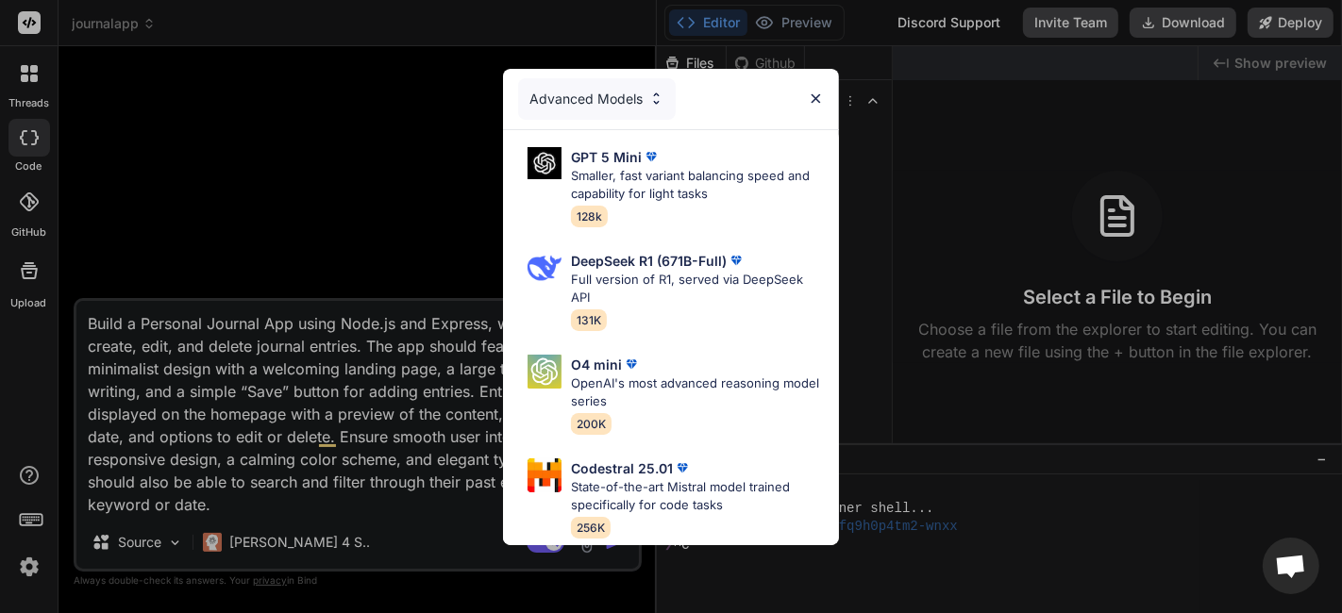
click at [272, 532] on div "Advanced Models GPT 5 Mini Smaller, fast variant balancing speed and capability…" at bounding box center [671, 306] width 1342 height 613
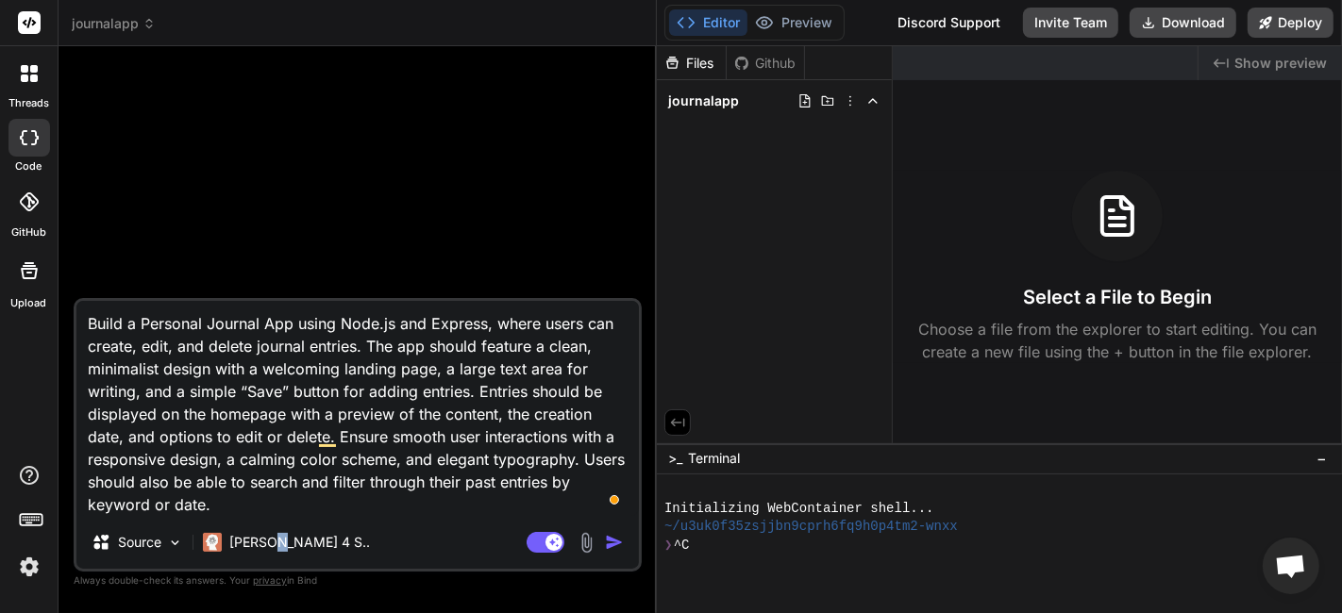
click at [272, 533] on p "[PERSON_NAME] 4 S.." at bounding box center [299, 542] width 141 height 19
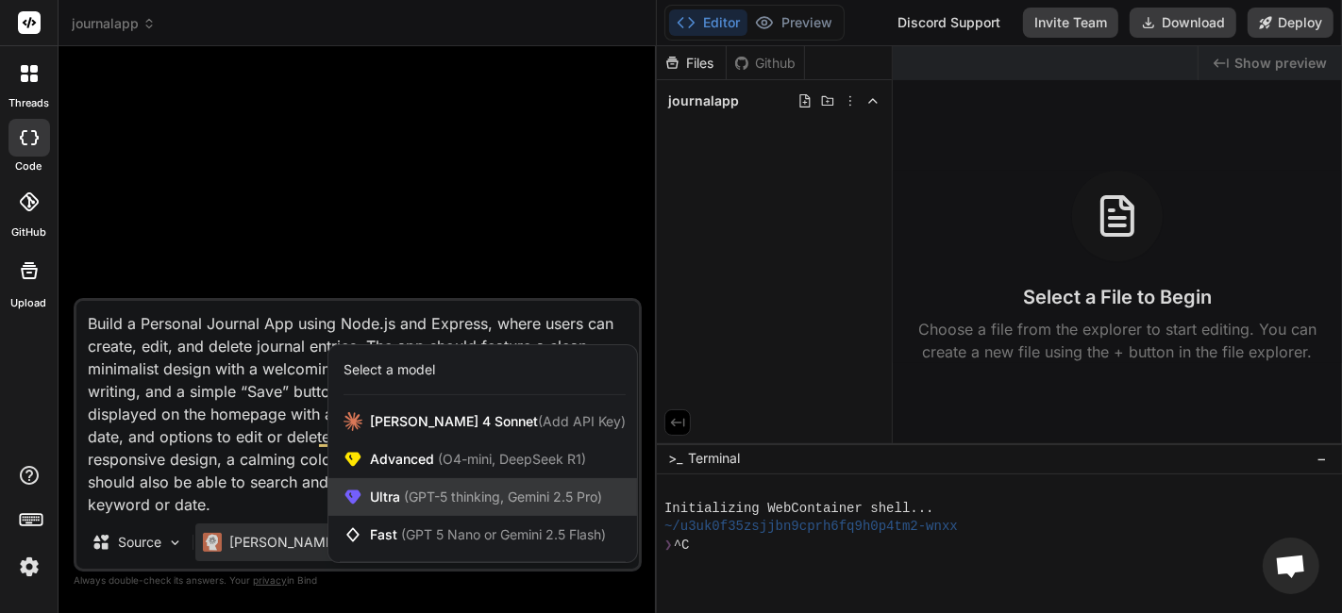
click at [375, 511] on div "Ultra (GPT-5 thinking, Gemini 2.5 Pro)" at bounding box center [482, 497] width 309 height 38
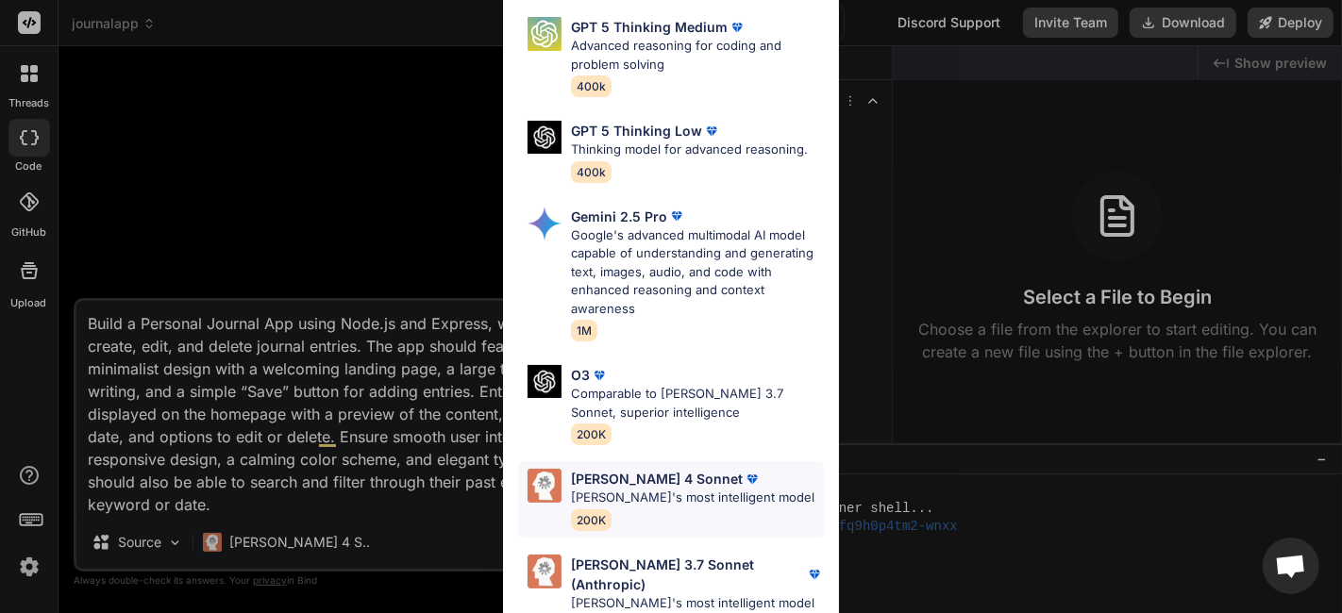
click at [616, 502] on p "Claude's most intelligent model" at bounding box center [692, 498] width 243 height 19
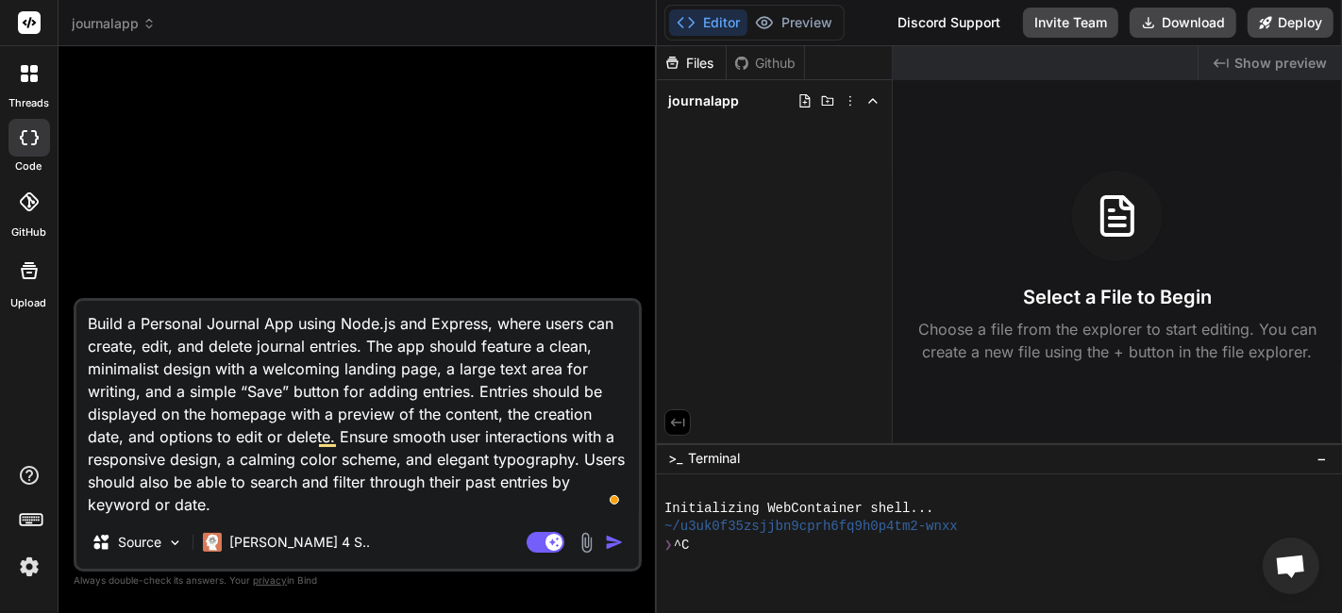
click at [353, 482] on textarea "Build a Personal Journal App using Node.js and Express, where users can create,…" at bounding box center [357, 408] width 562 height 215
type textarea "x"
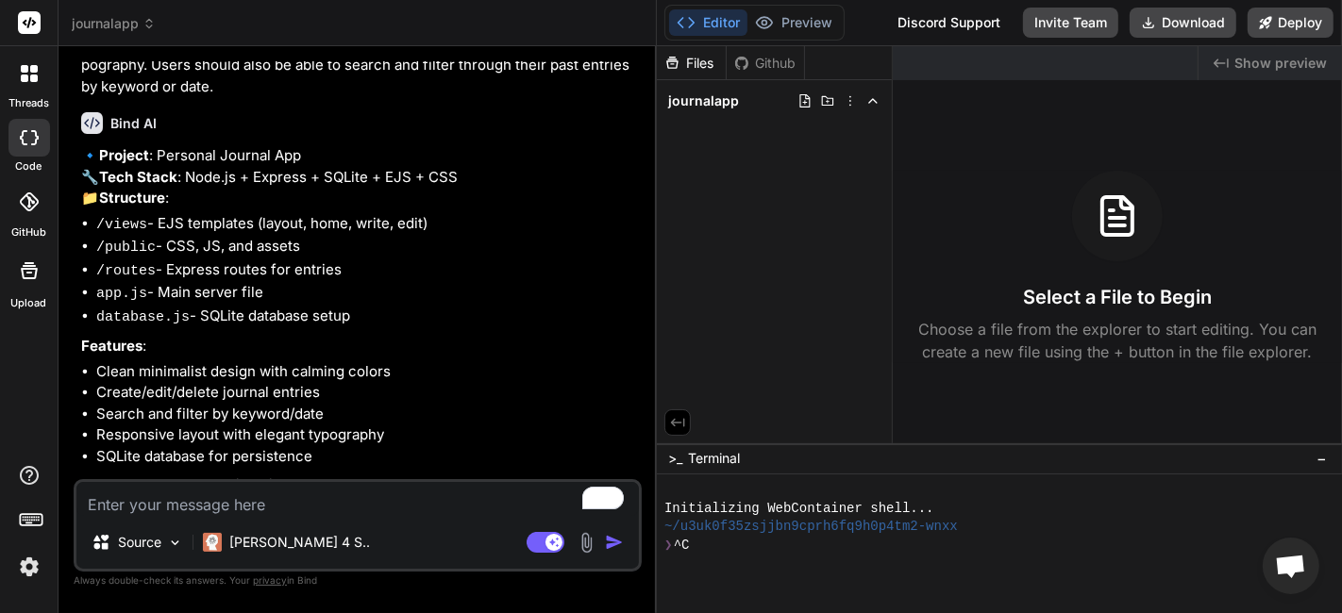
scroll to position [227, 0]
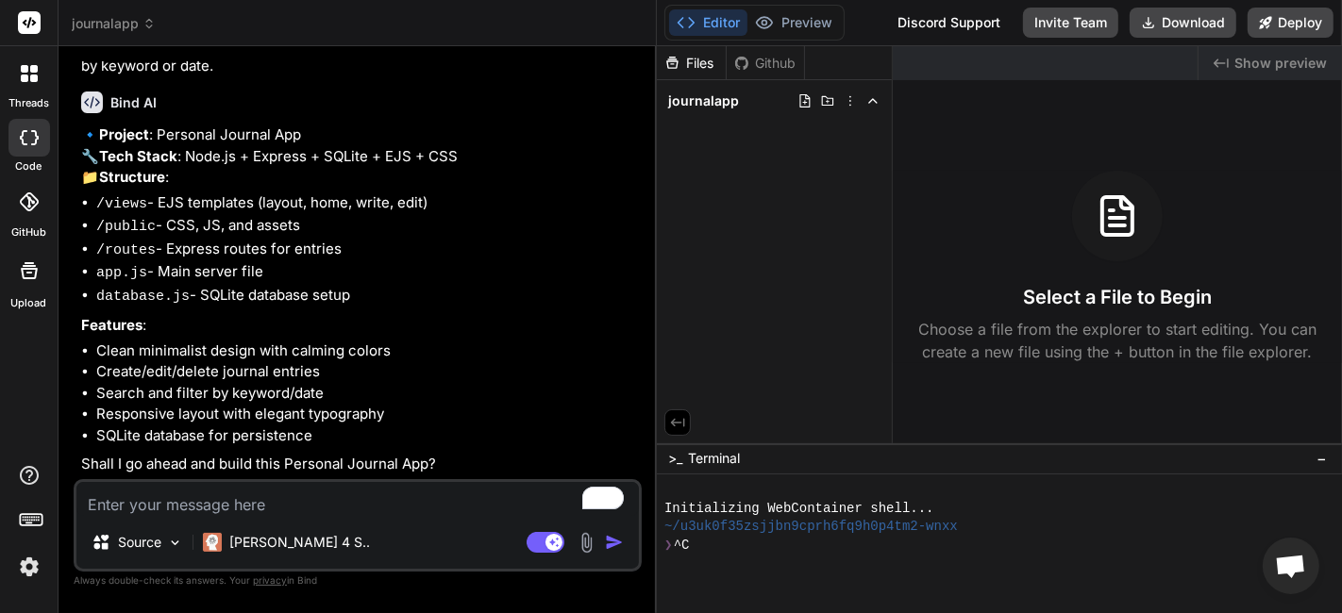
type textarea "x"
click at [402, 492] on textarea "To enrich screen reader interactions, please activate Accessibility in Grammarl…" at bounding box center [357, 499] width 562 height 34
type textarea "Y"
type textarea "x"
type textarea "Ye"
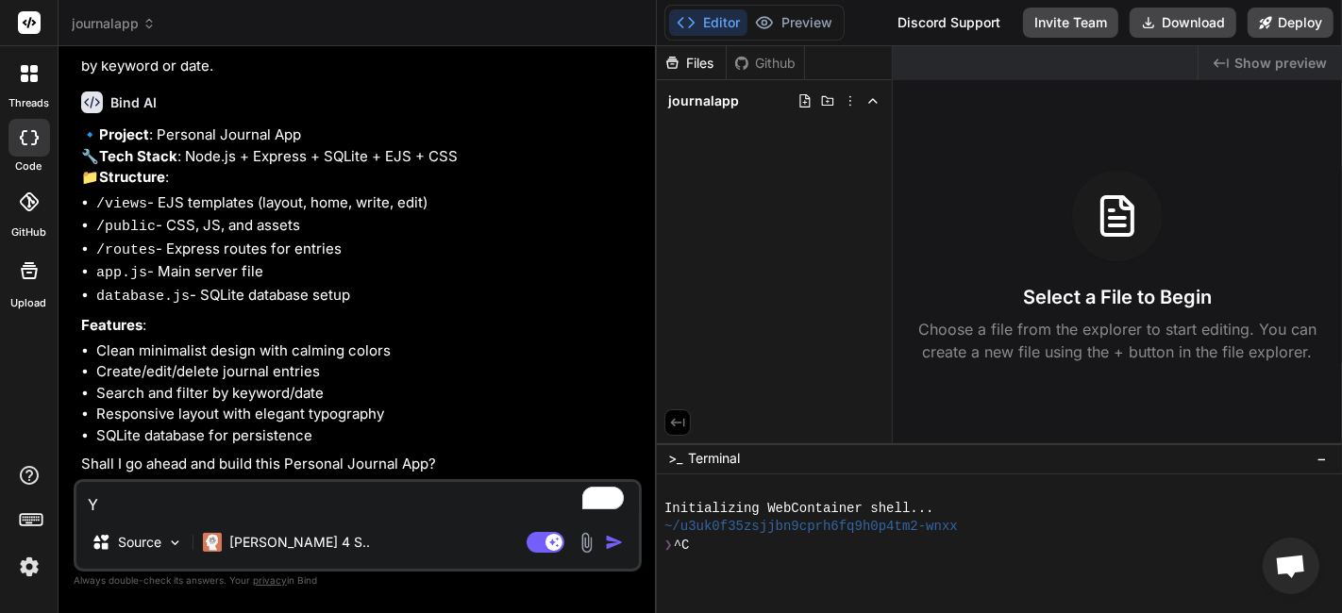
type textarea "x"
type textarea "Yes"
type textarea "x"
type textarea "Yes,"
type textarea "x"
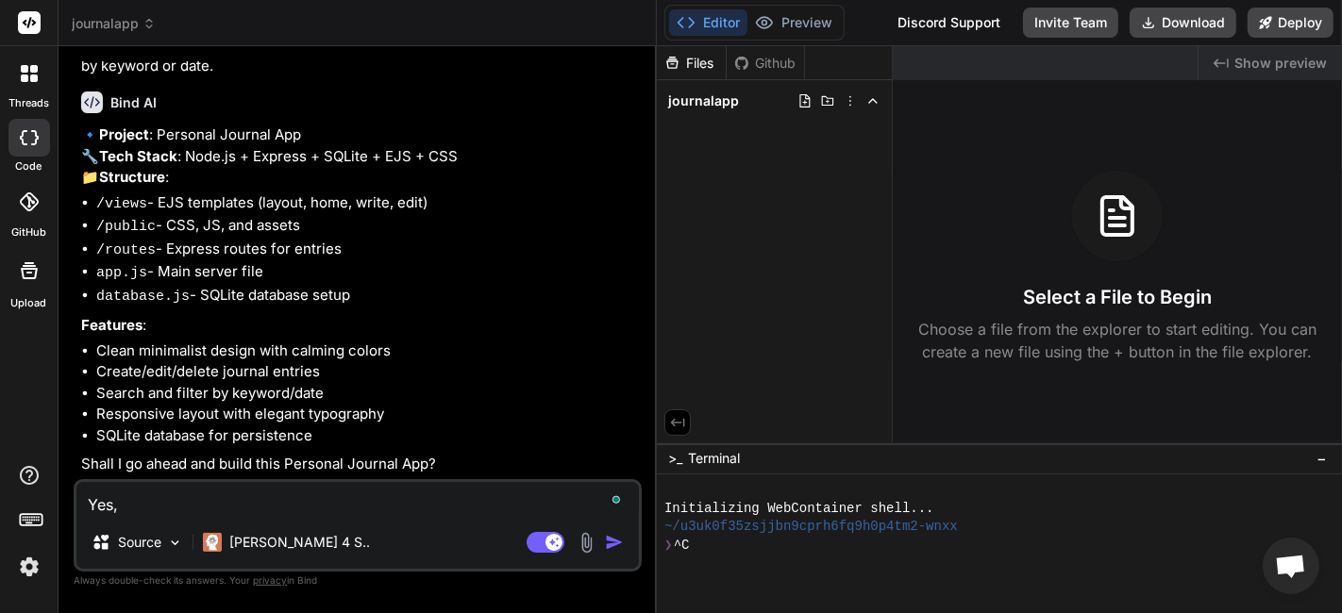
type textarea "Yes,"
type textarea "x"
type textarea "Yes, g"
type textarea "x"
type textarea "Yes, go"
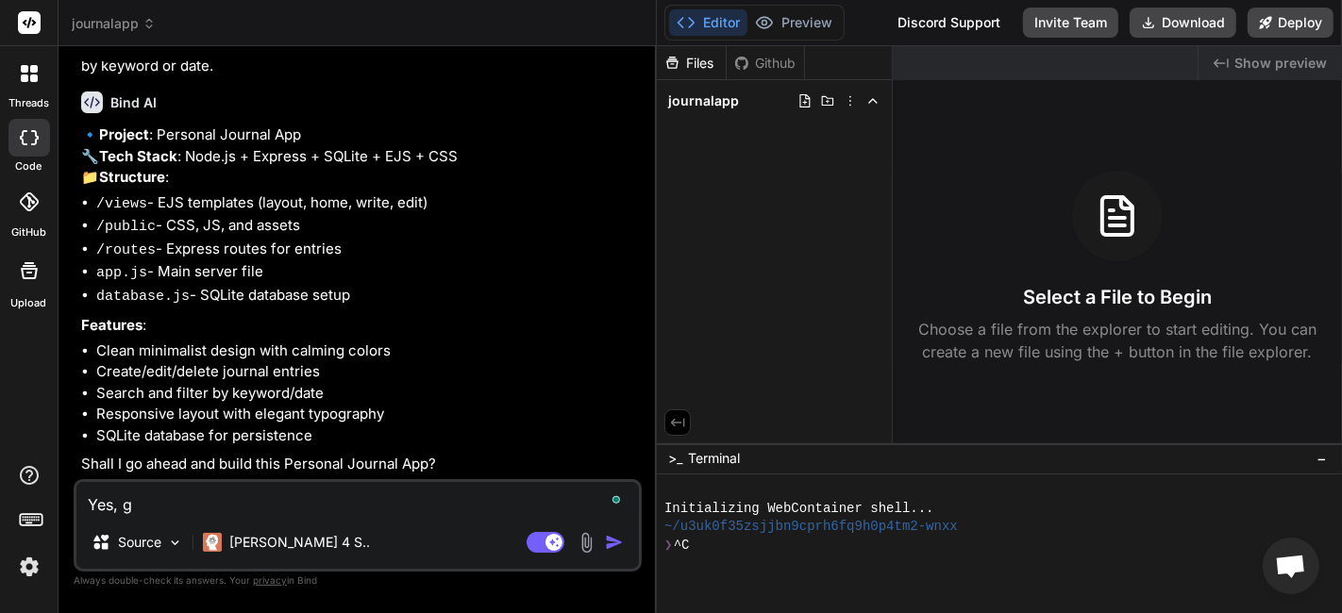
type textarea "x"
type textarea "Yes, go"
type textarea "x"
type textarea "Yes, go a"
type textarea "x"
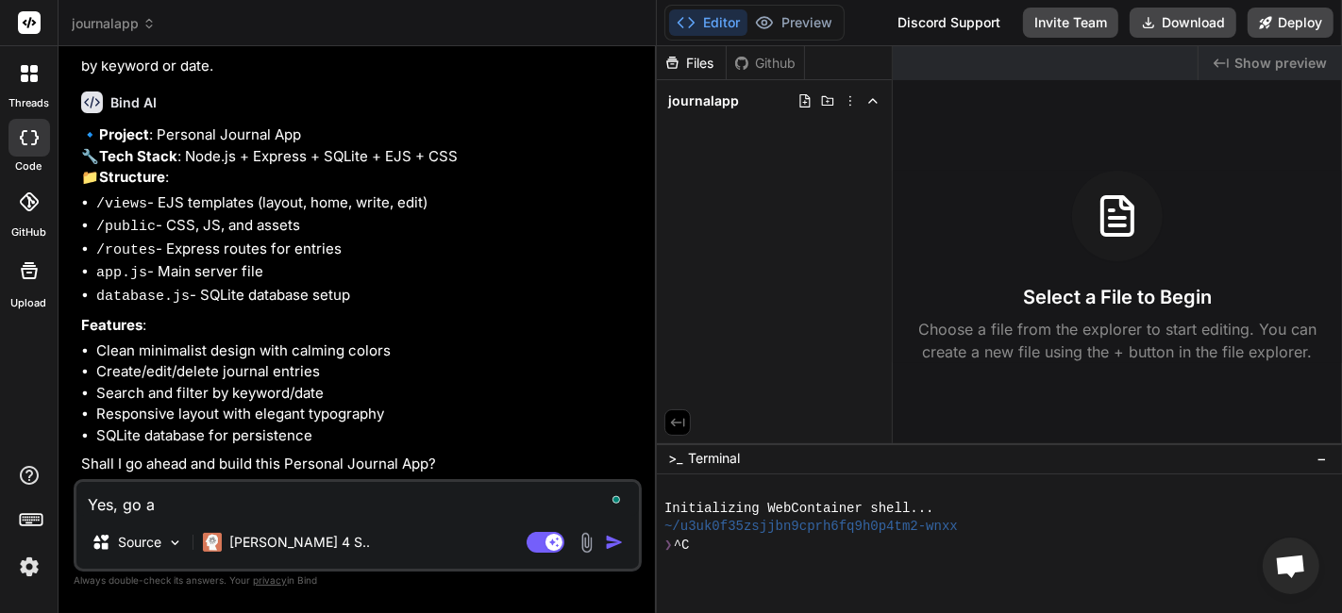
type textarea "Yes, go ah"
type textarea "x"
type textarea "Yes, go aha"
type textarea "x"
type textarea "Yes, go ah"
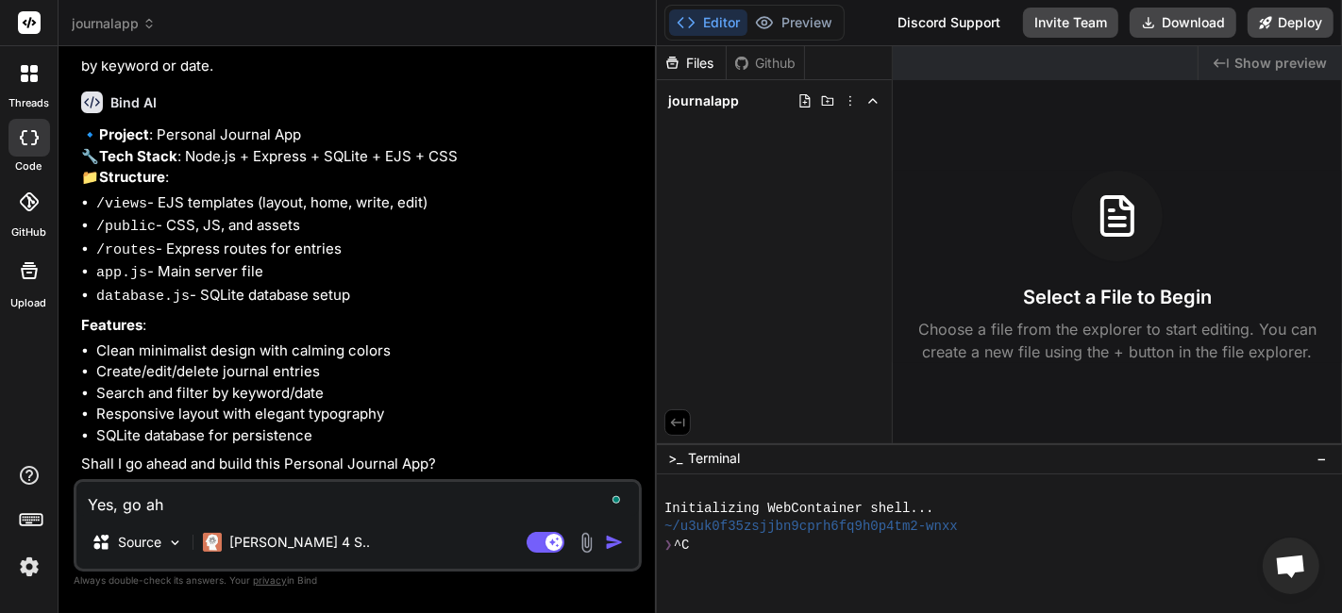
type textarea "x"
type textarea "Yes, go ahe"
type textarea "x"
type textarea "Yes, go ahea"
type textarea "x"
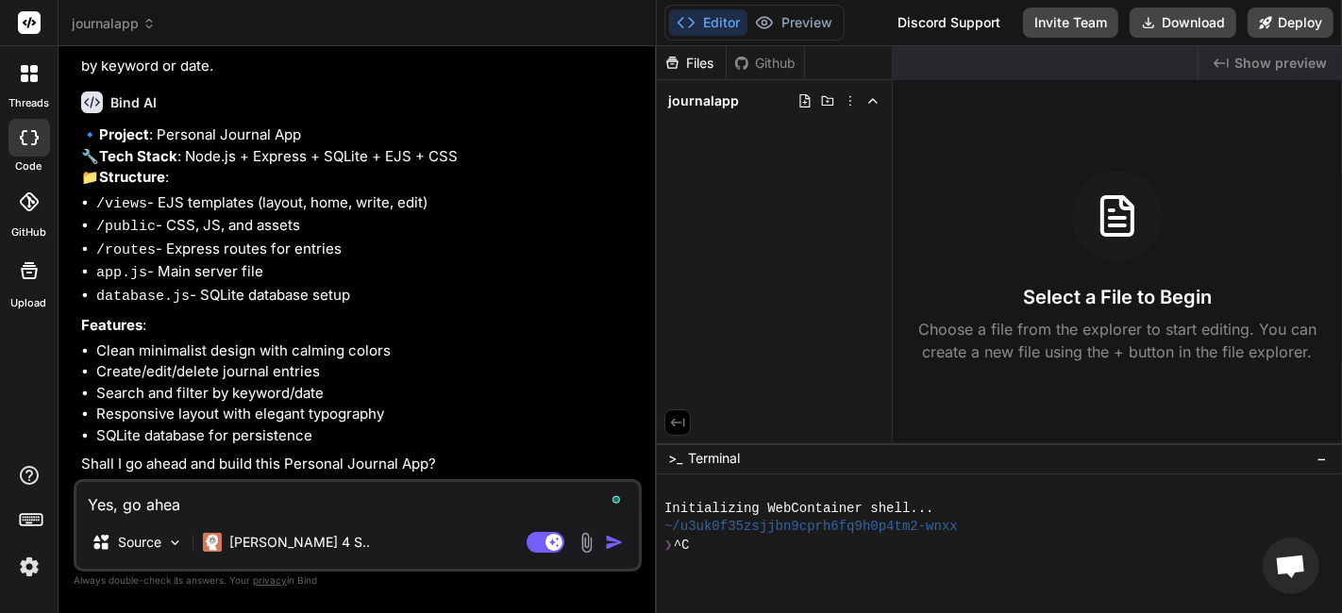
type textarea "Yes, go ahead"
type textarea "x"
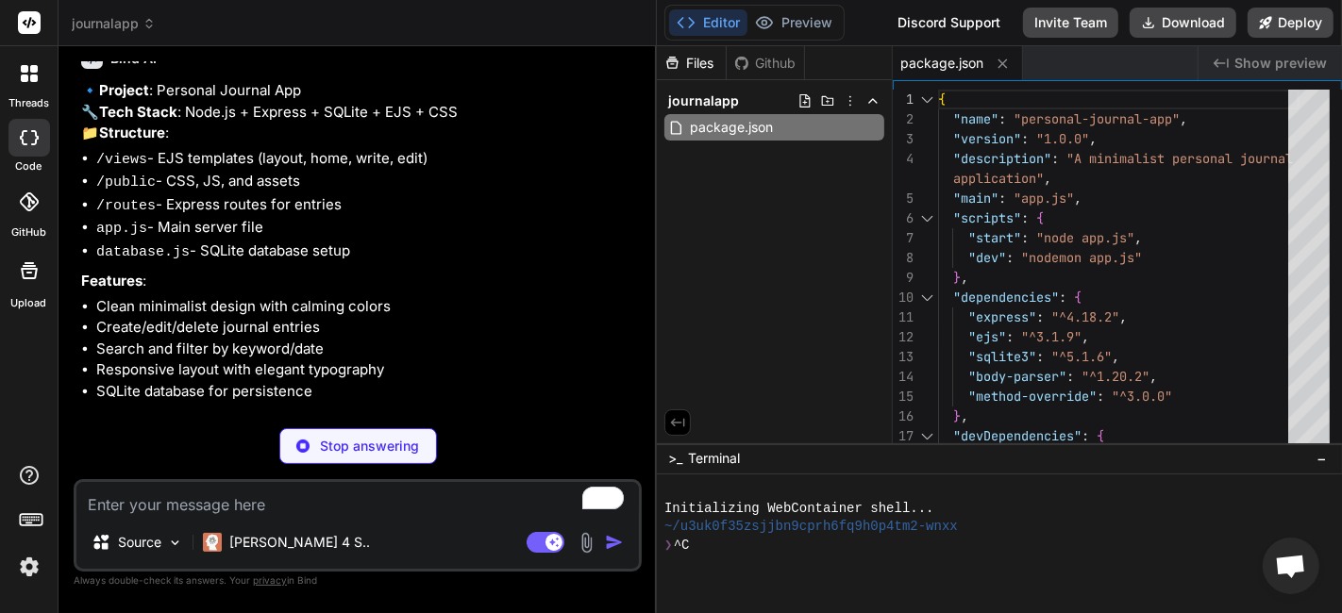
scroll to position [555, 0]
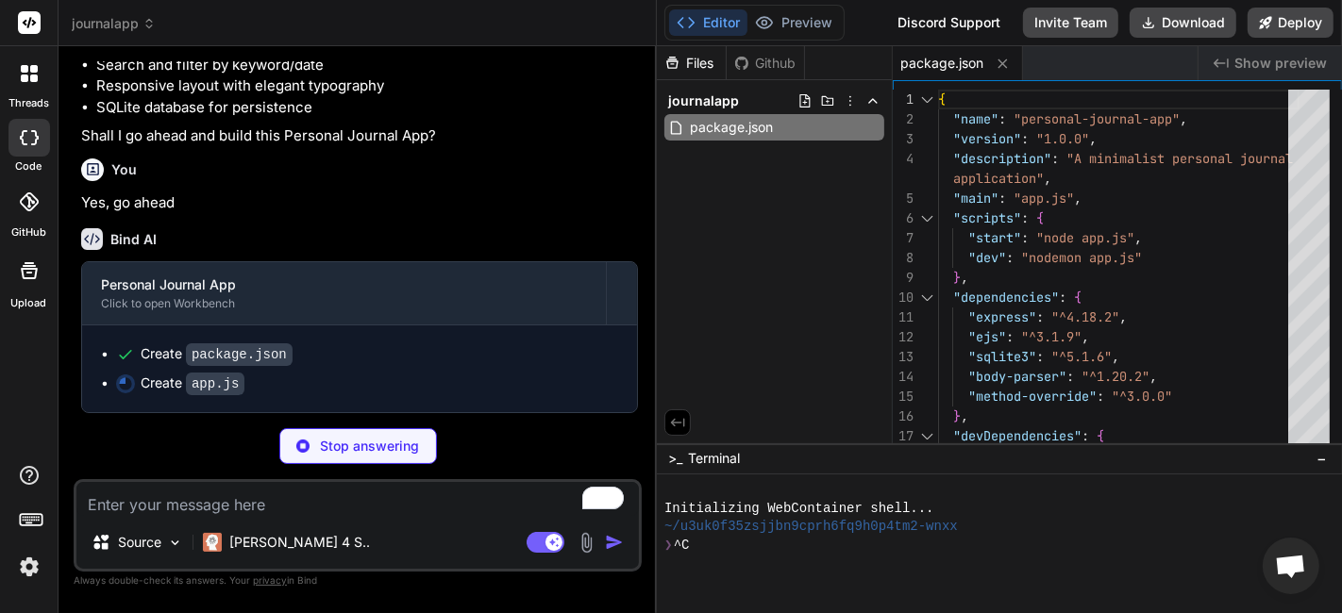
type textarea "x"
type textarea "res.status(500).send('Error deleting entry'); } }); app.listen(PORT, () => { co…"
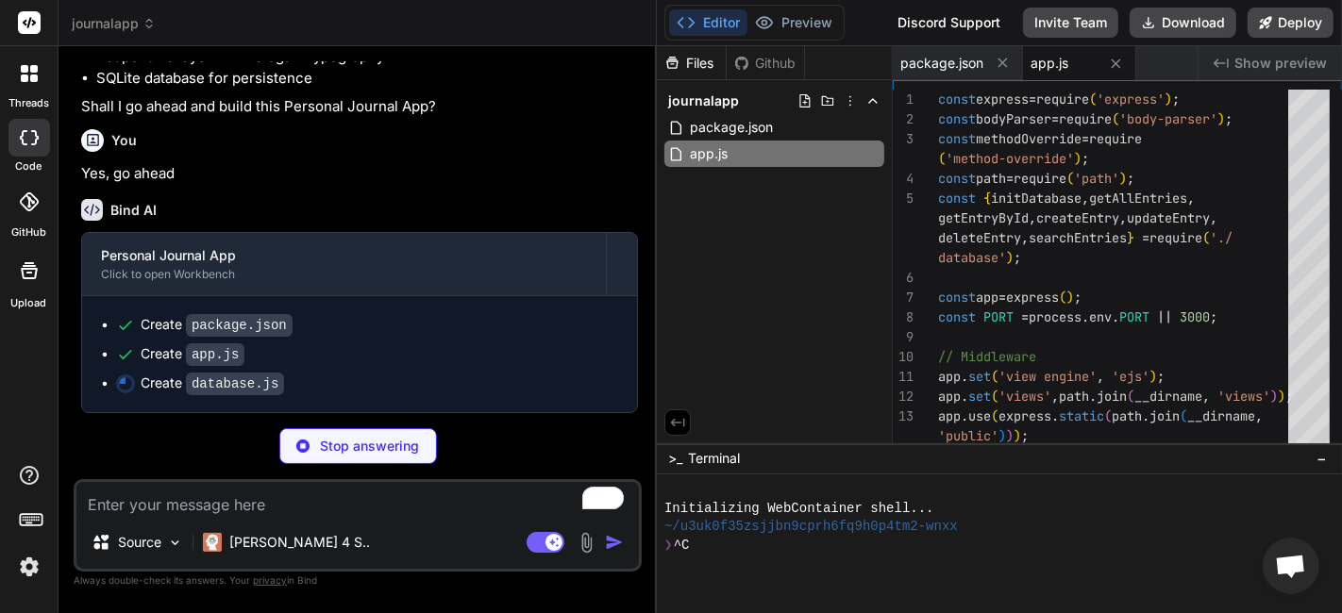
scroll to position [584, 0]
type textarea "x"
type textarea "getAllEntries, getEntryById, createEntry, updateEntry, deleteEntry, searchEntri…"
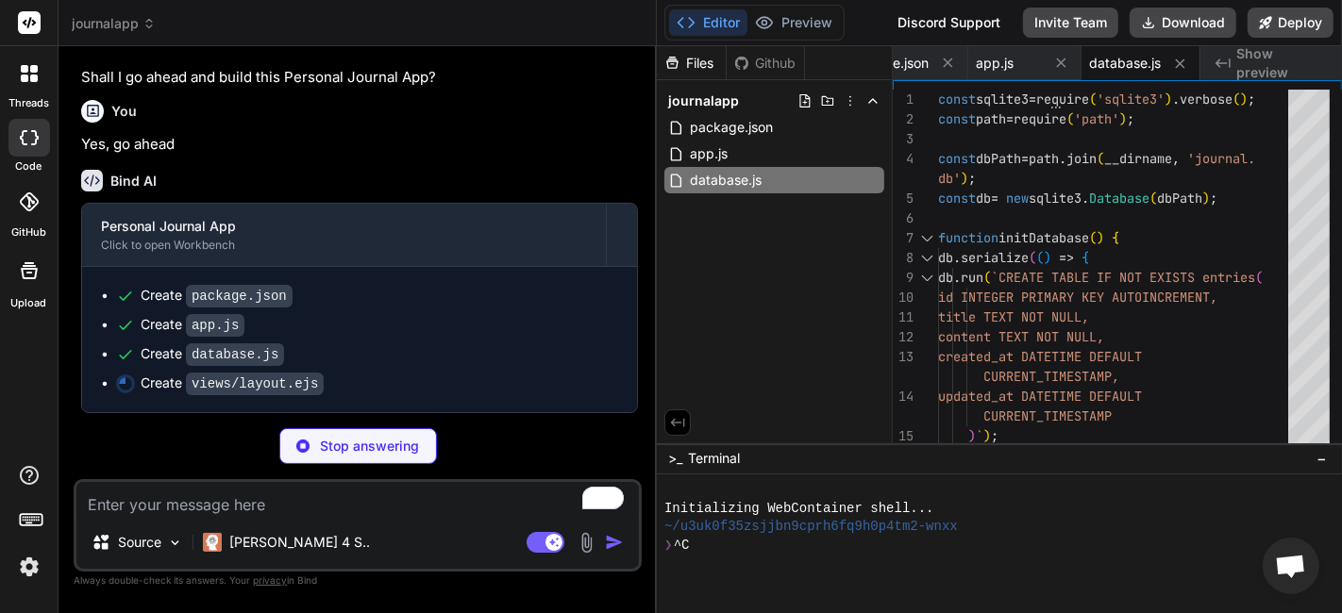
scroll to position [612, 0]
type textarea "x"
type textarea "</body> </html>"
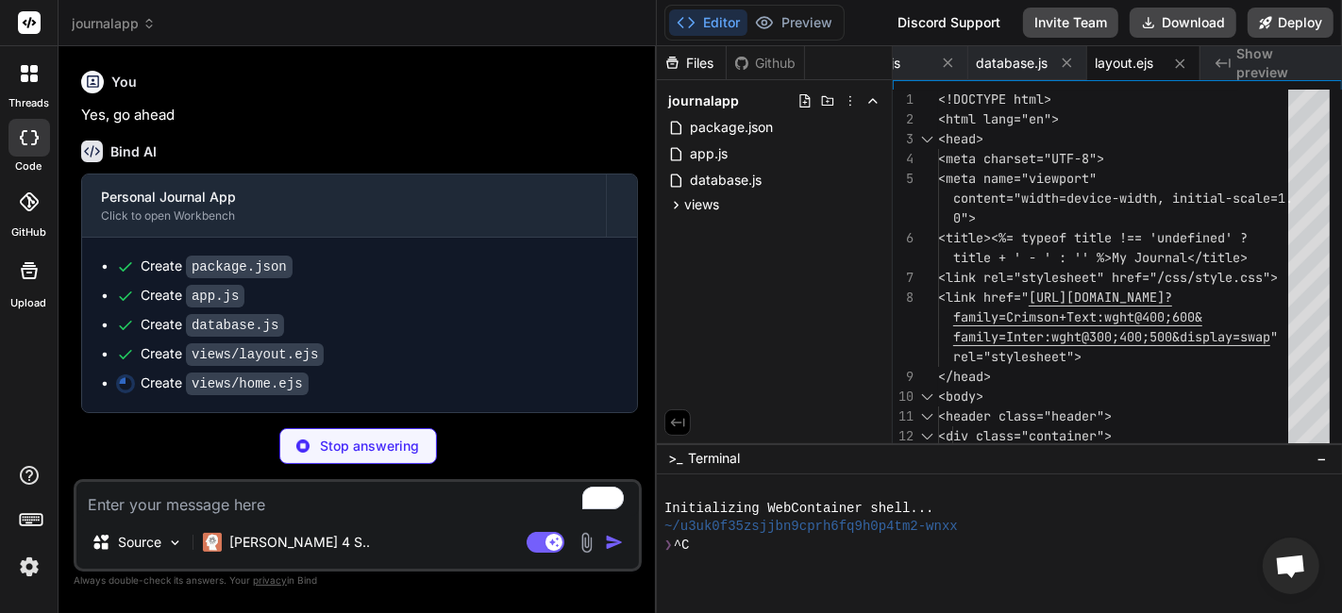
type textarea "x"
type textarea "<% }); %> </div> <% } %> </div> </section> <%- include('partials/footer') %>"
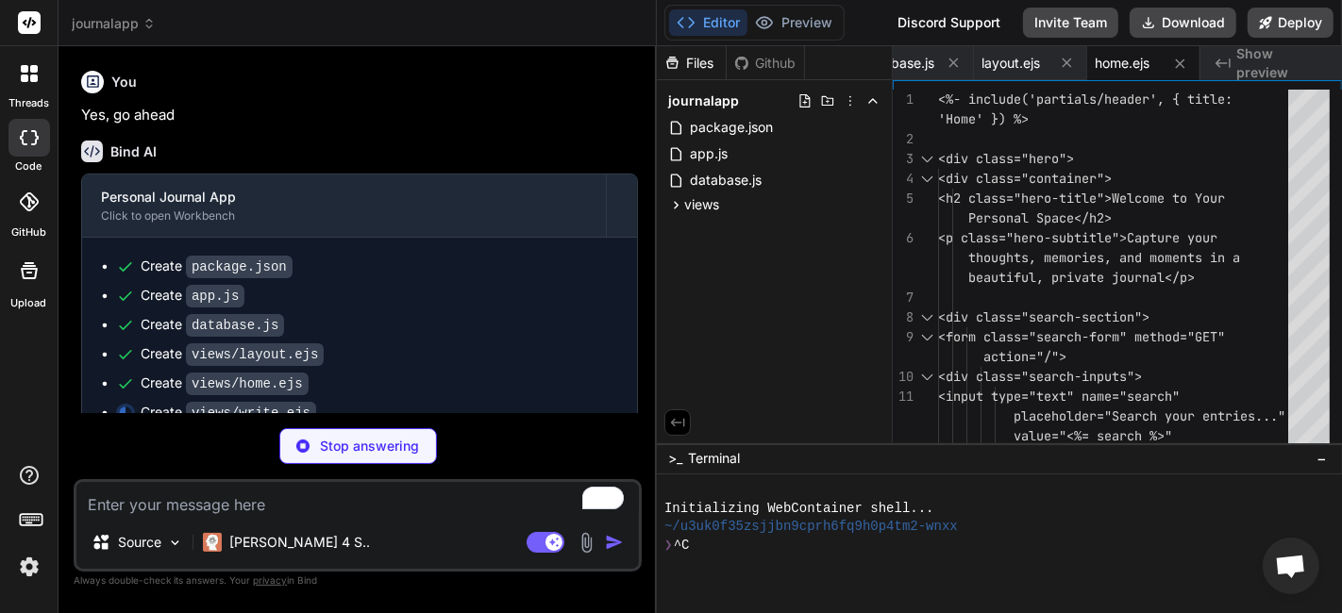
type textarea "x"
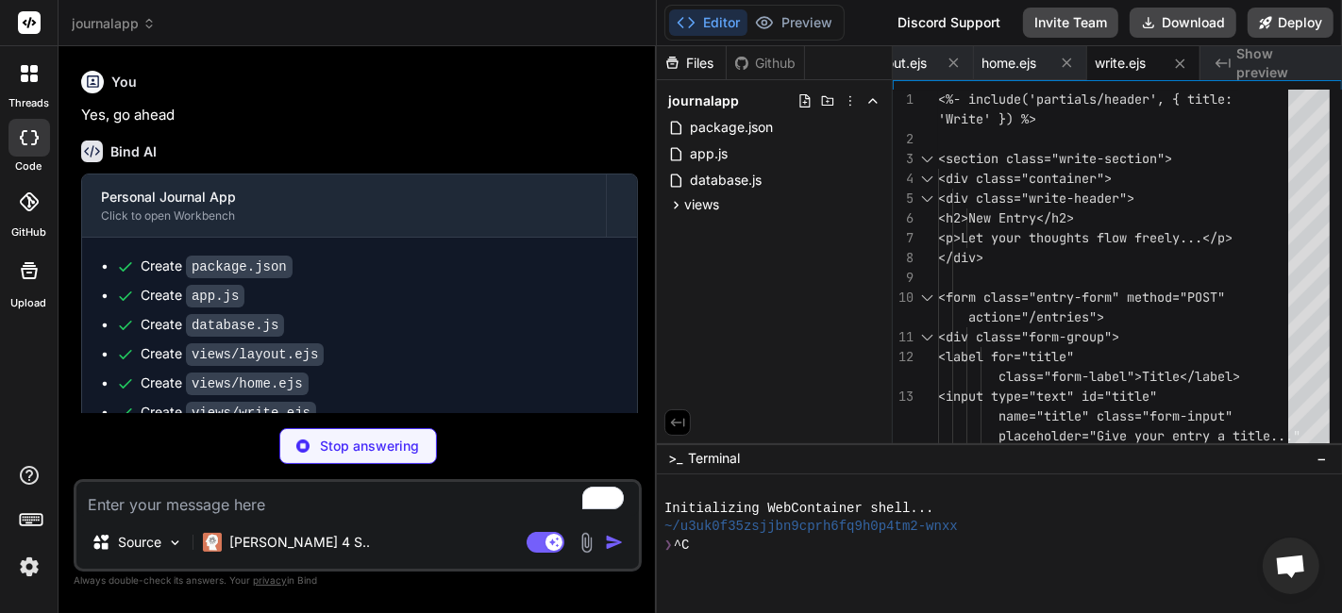
type textarea "x"
type textarea "<a href="/" class="cancel-btn">Cancel</a> <button type="submit" class="save-btn…"
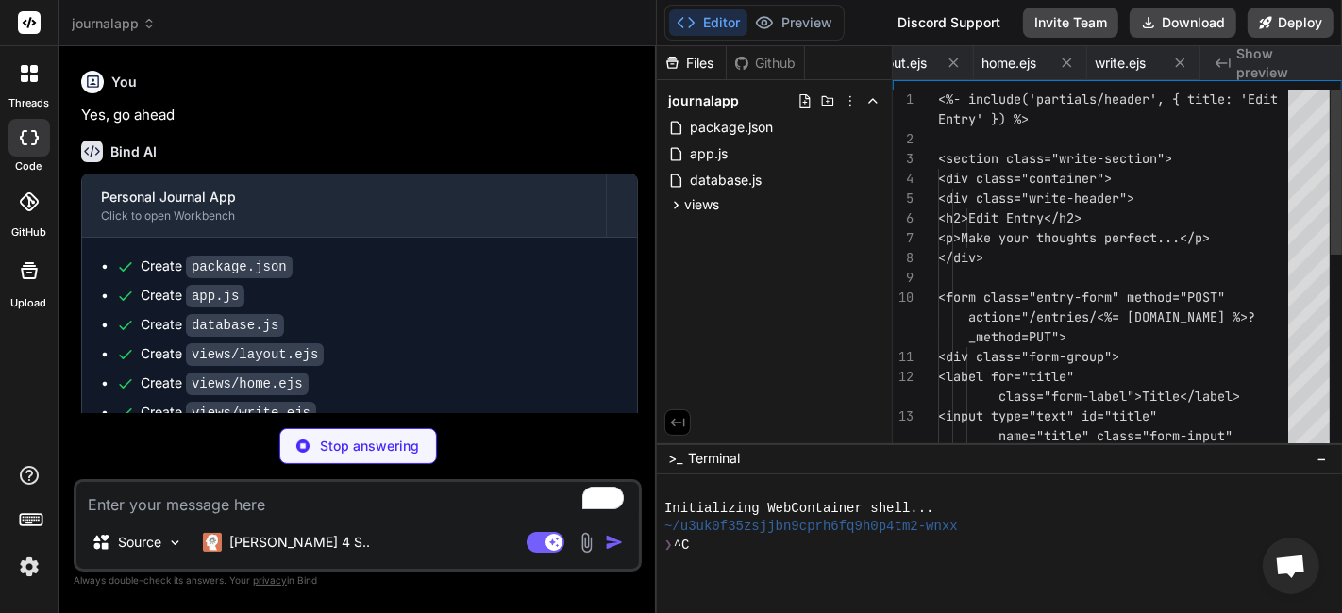
scroll to position [0, 508]
type textarea "x"
type textarea "<nav class="nav"> <a href="/" class="nav-link">Home</a> <a href="/write" class=…"
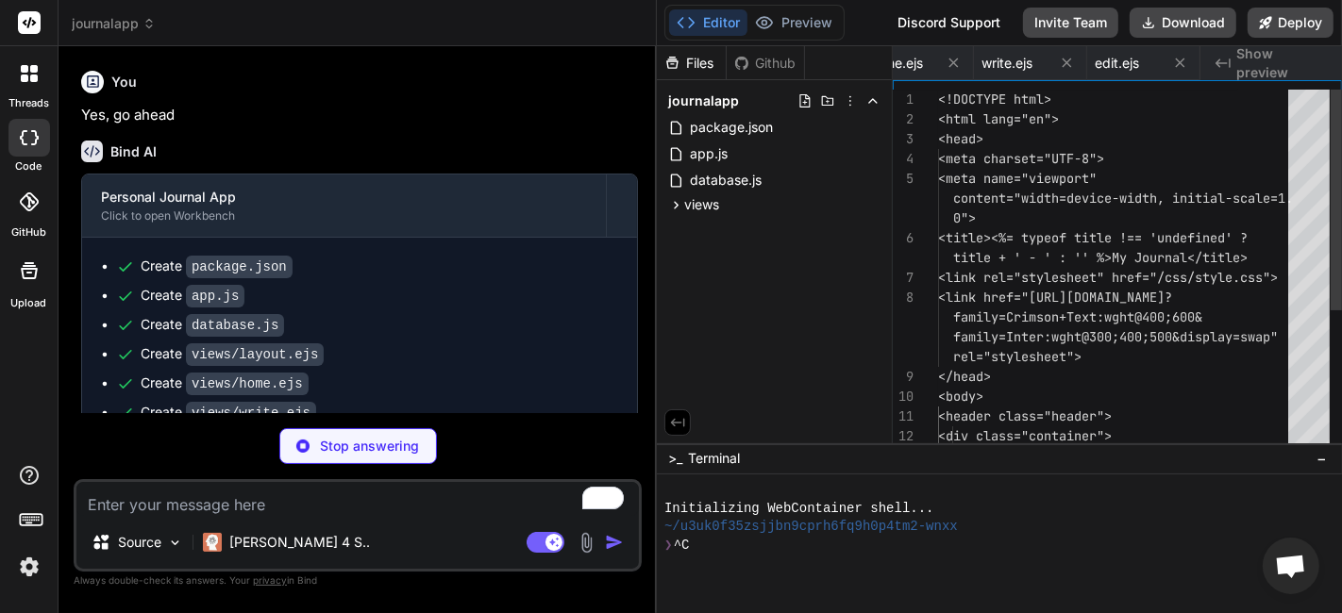
scroll to position [729, 0]
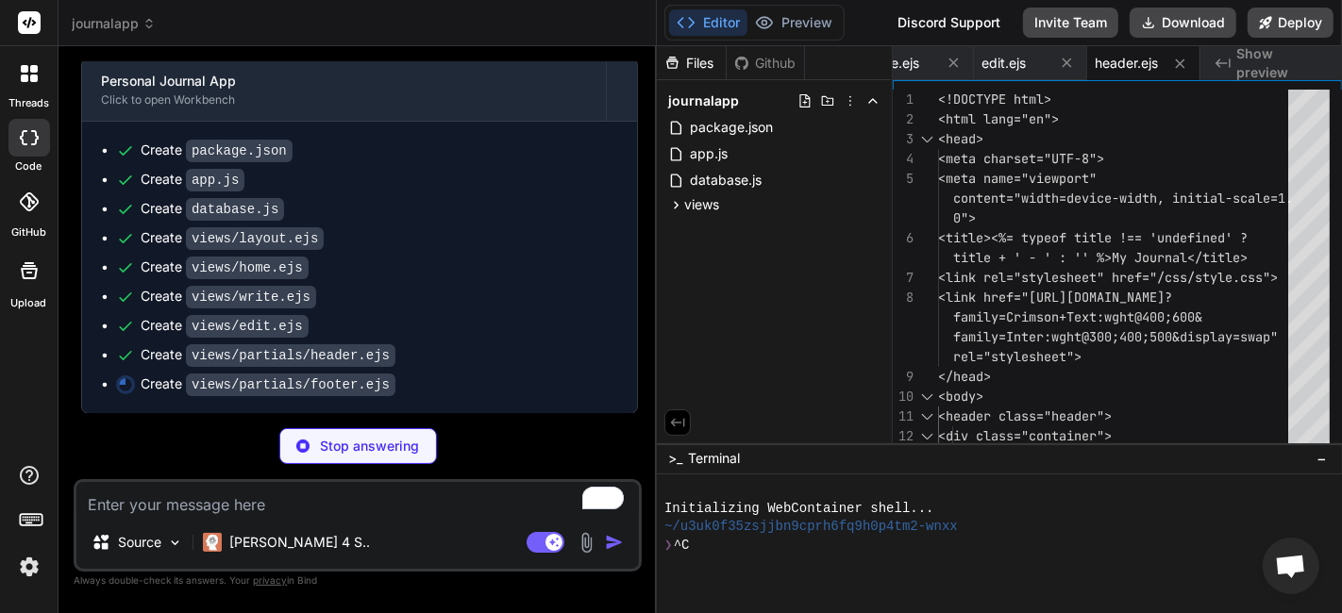
type textarea "x"
type textarea "</body> </html>"
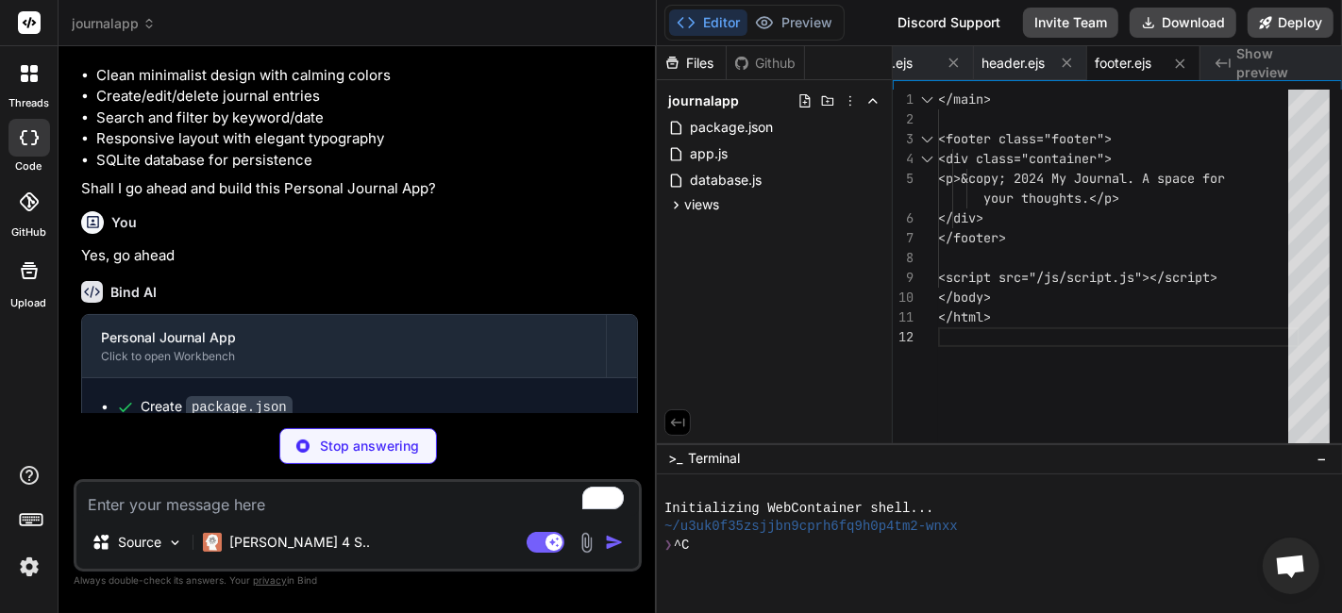
scroll to position [787, 0]
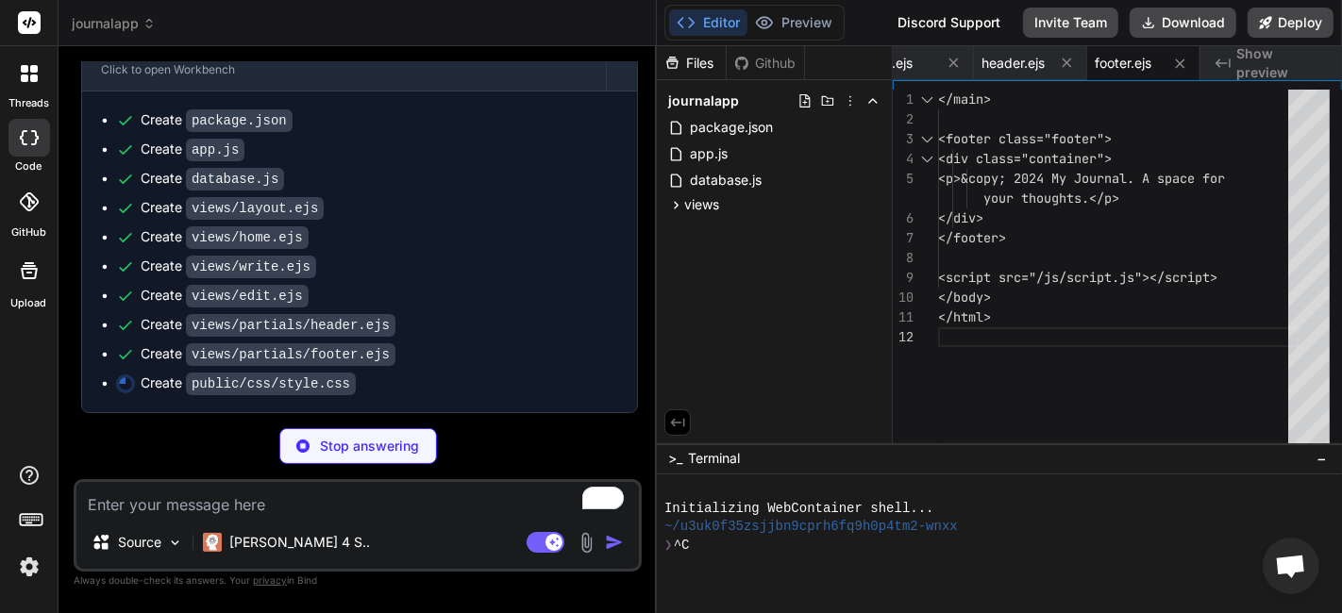
type textarea "x"
type textarea "padding: 1.5rem; } }"
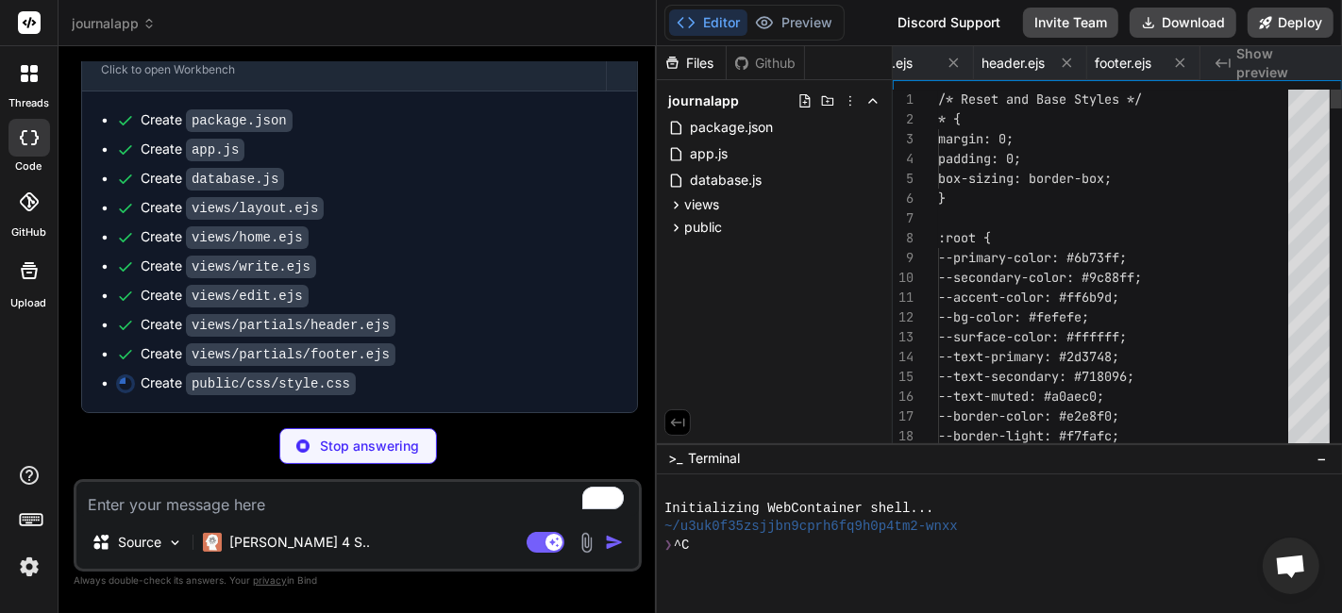
scroll to position [0, 847]
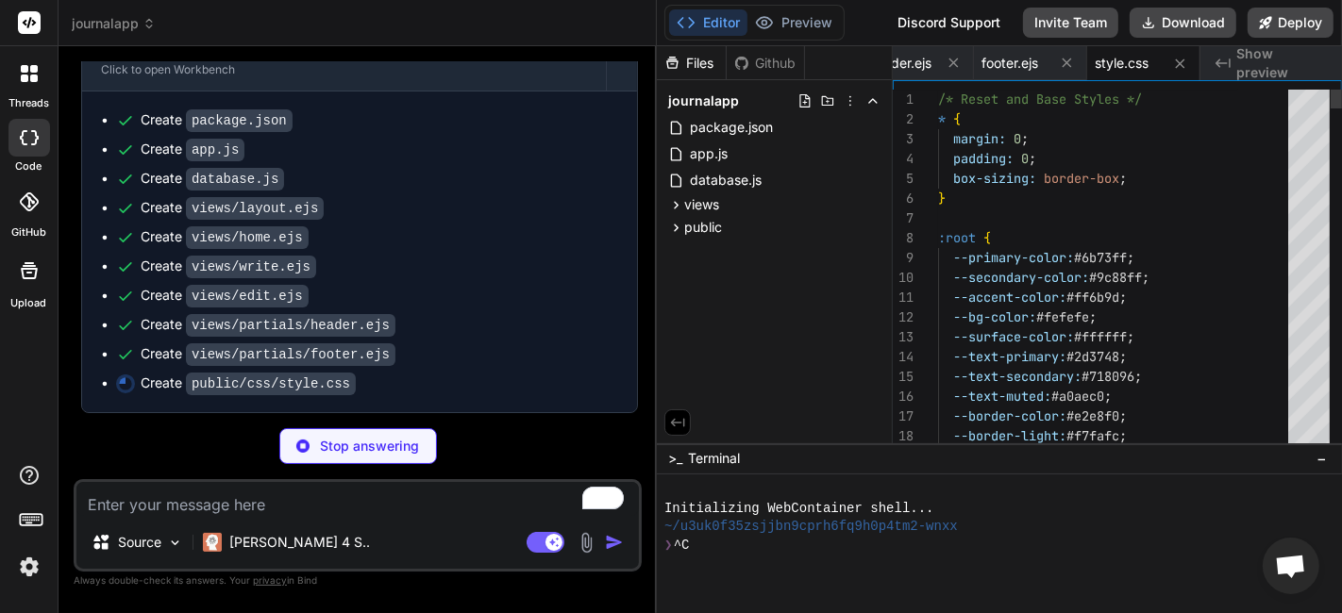
type textarea "x"
type textarea ".entry-form { padding: 1.5rem; } }"
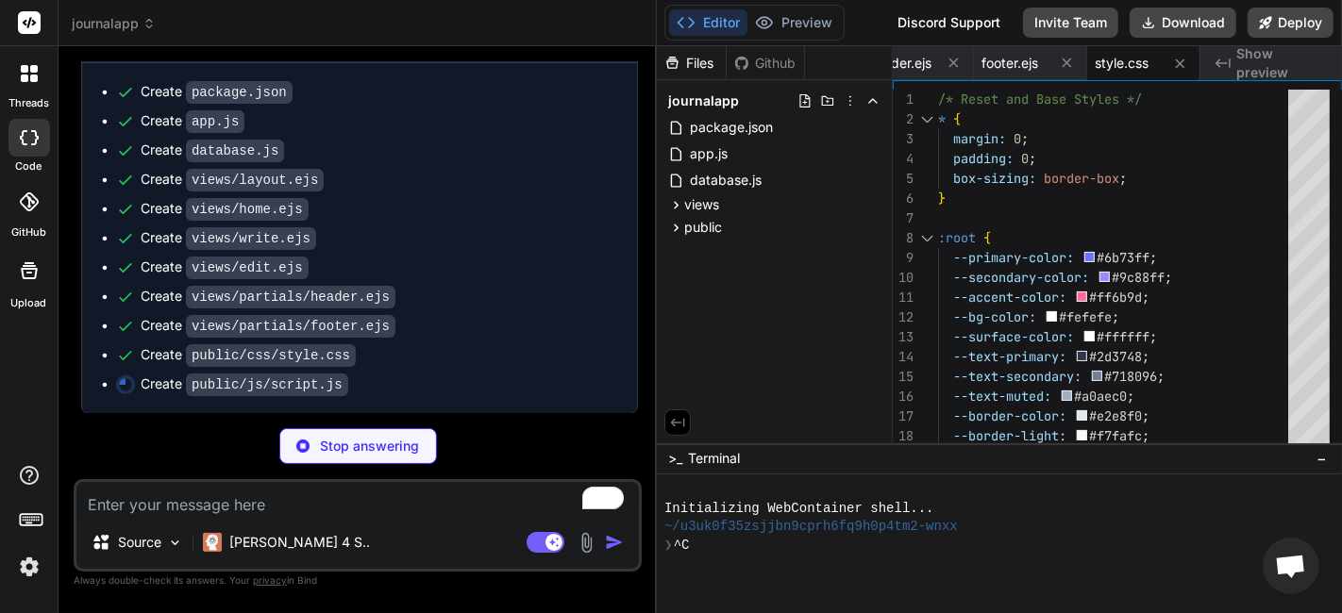
scroll to position [816, 0]
type textarea "x"
type textarea "submitButton.disabled = false; }, 5000); } }); }); });"
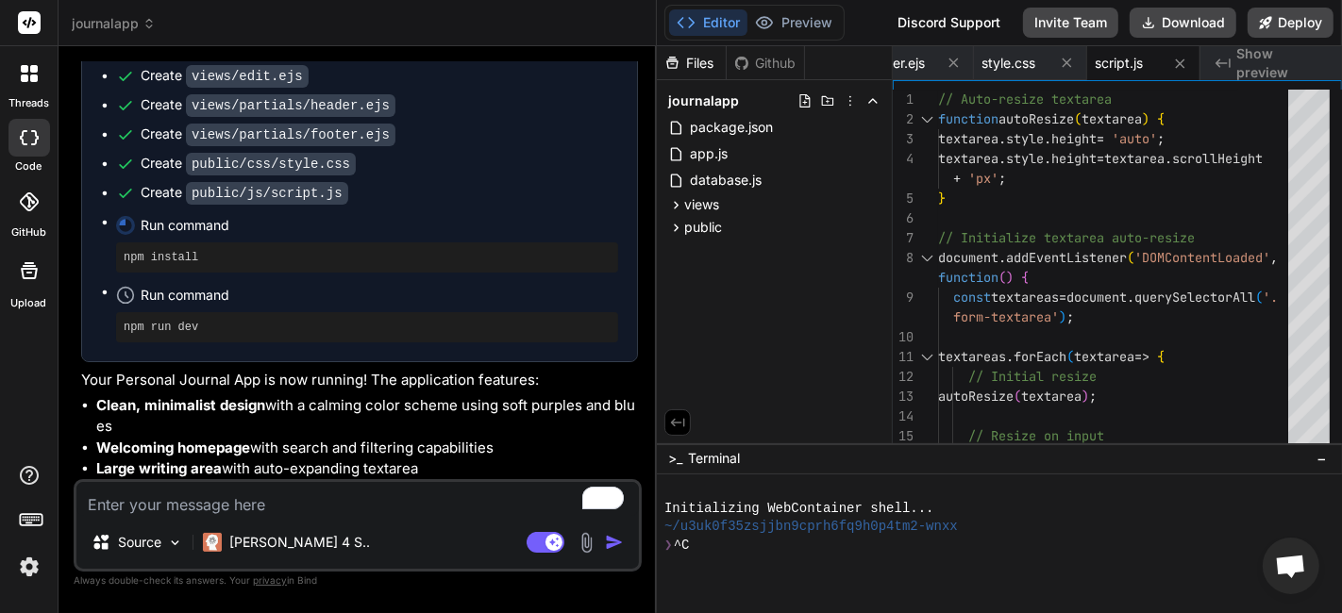
scroll to position [874, 0]
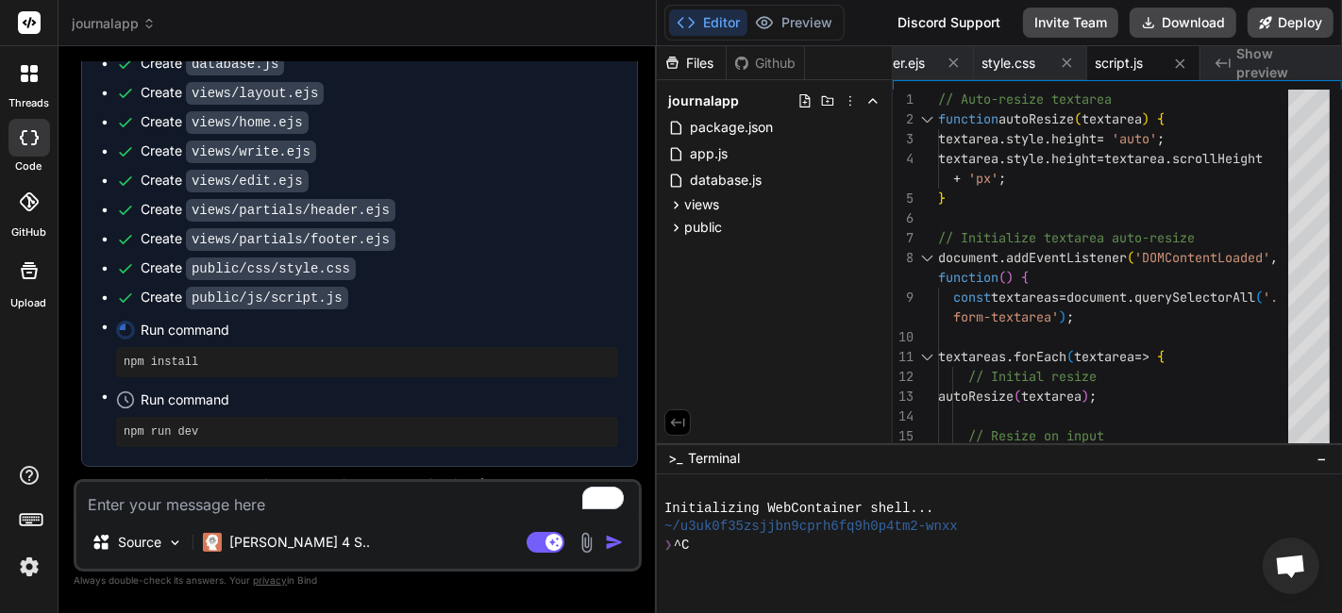
click at [1300, 70] on span "Show preview" at bounding box center [1281, 63] width 91 height 38
click at [1243, 63] on span "Show preview" at bounding box center [1281, 63] width 91 height 38
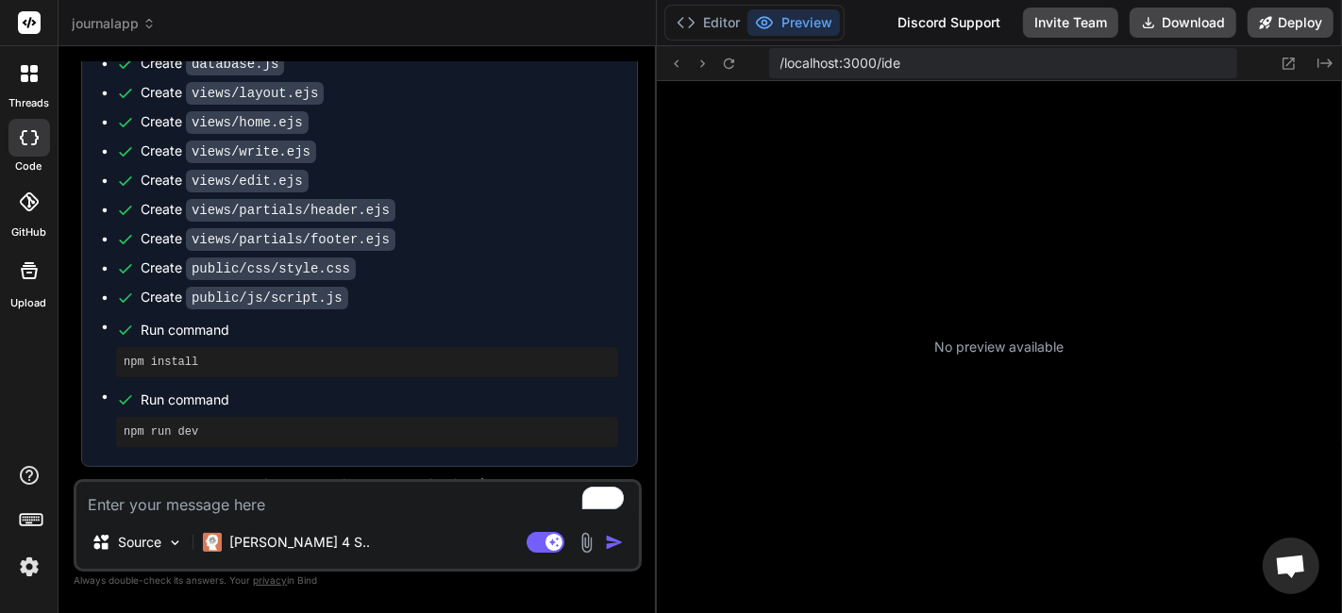
type textarea "x"
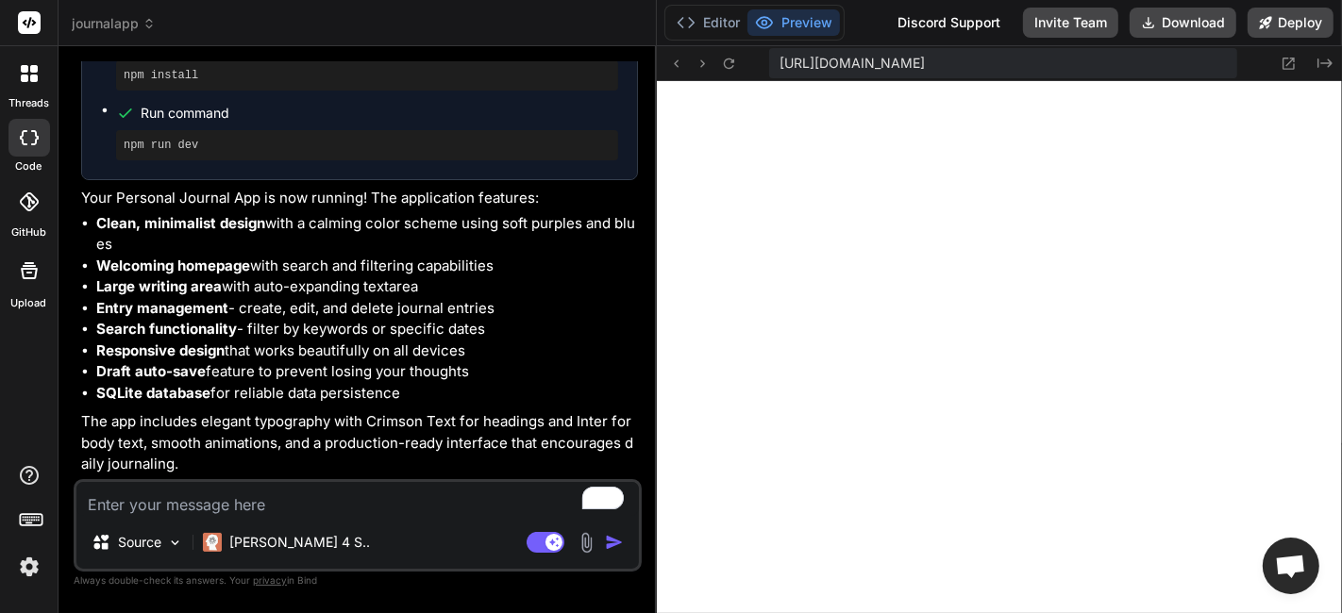
scroll to position [980, 0]
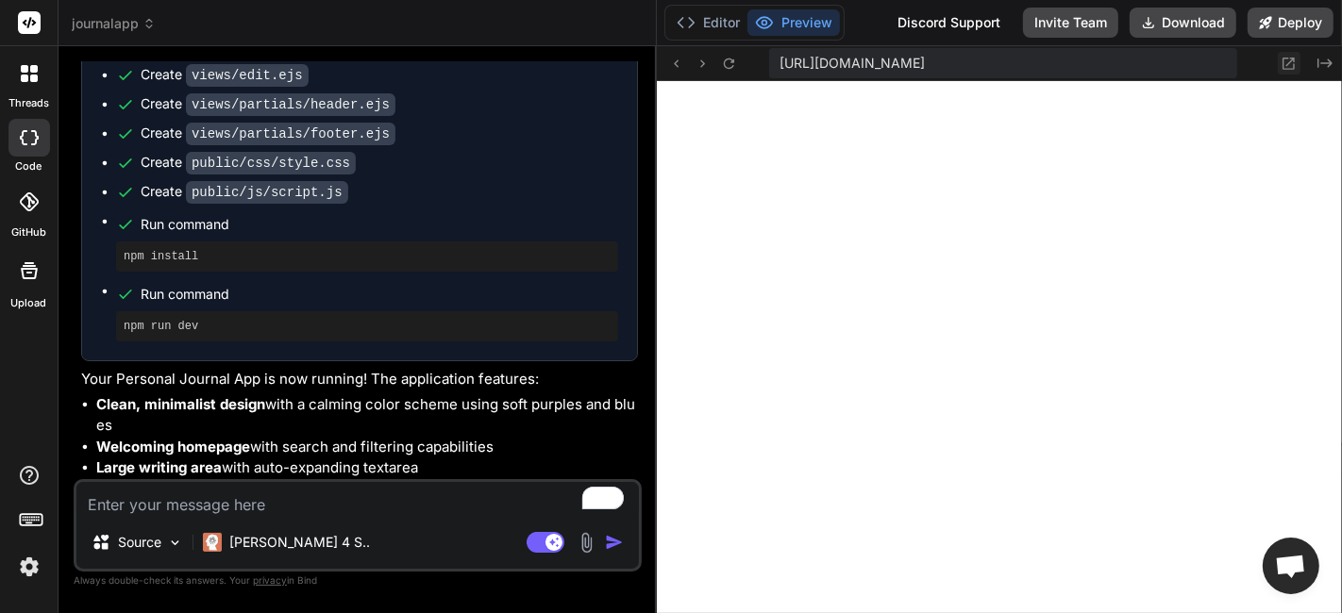
click at [1287, 59] on icon at bounding box center [1289, 64] width 16 height 16
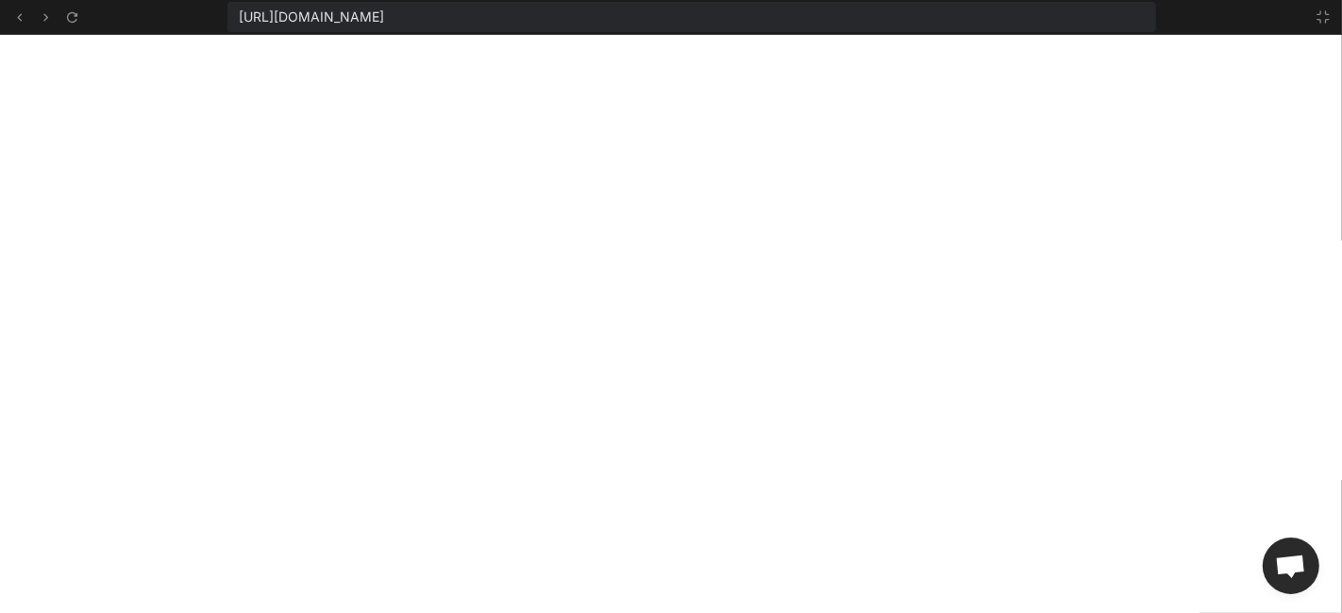
click at [1310, 20] on div at bounding box center [1317, 17] width 34 height 23
click at [1323, 14] on icon at bounding box center [1323, 16] width 15 height 15
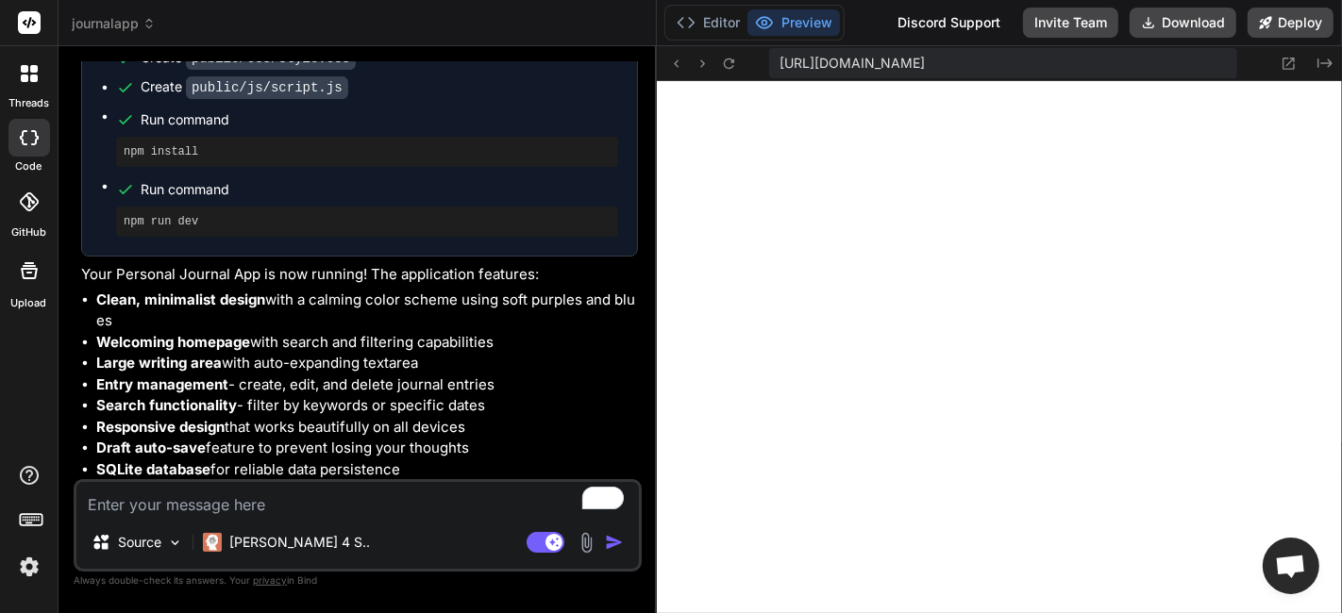
scroll to position [1189, 0]
